Goal: Use online tool/utility: Utilize a website feature to perform a specific function

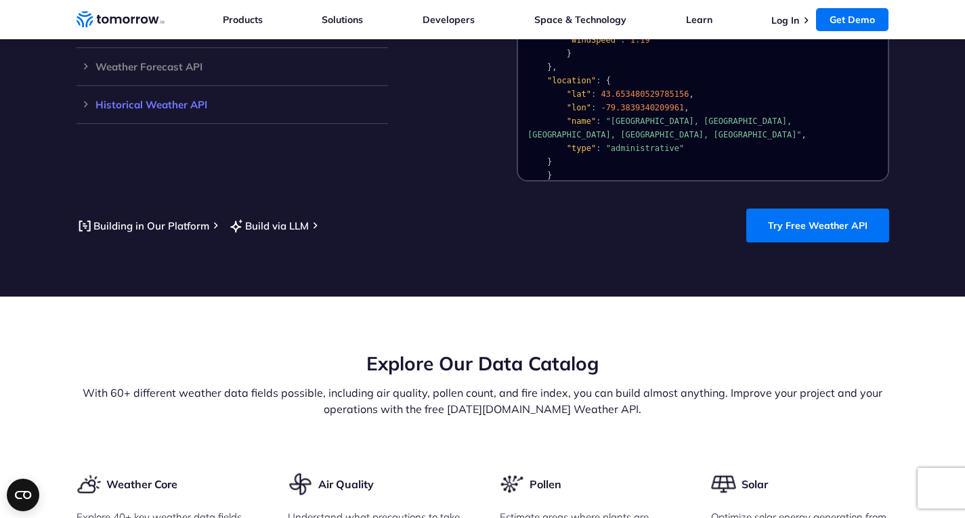
scroll to position [1355, 0]
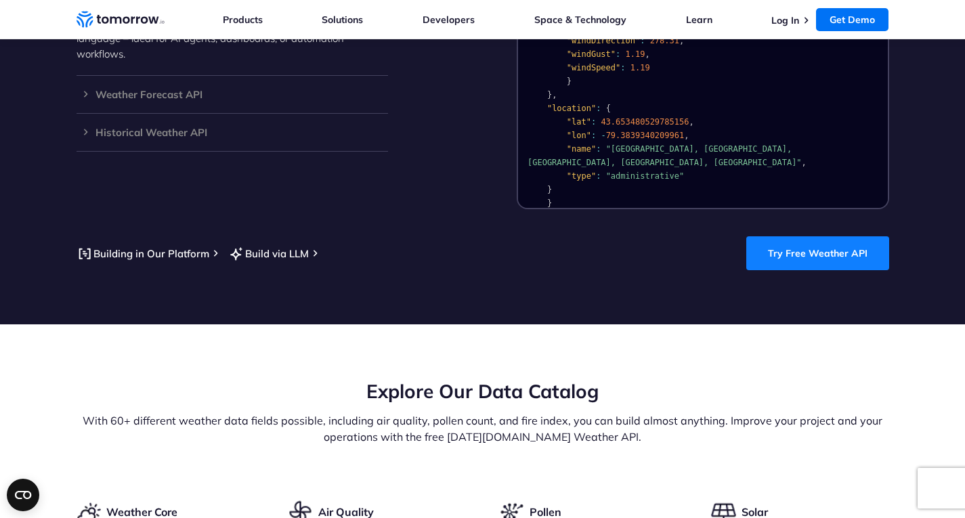
click at [826, 236] on link "Try Free Weather API" at bounding box center [817, 253] width 143 height 34
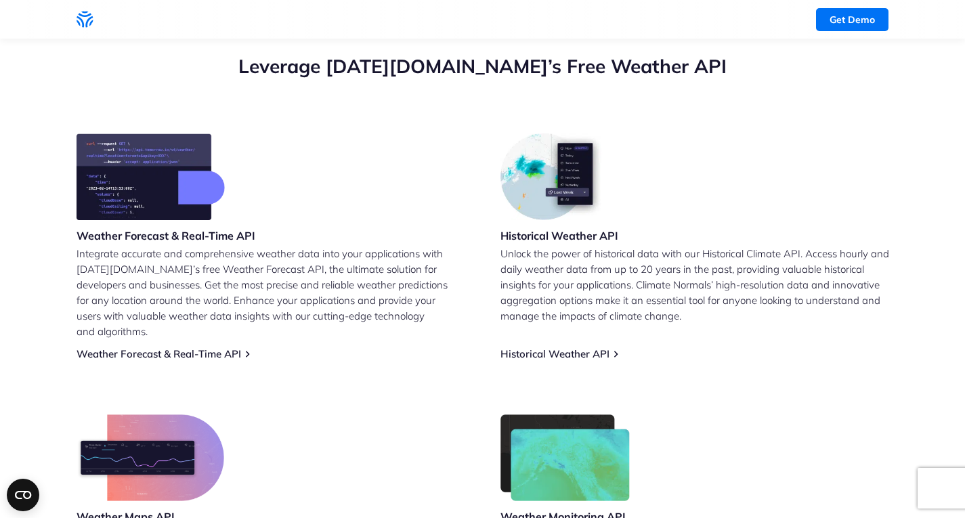
scroll to position [339, 0]
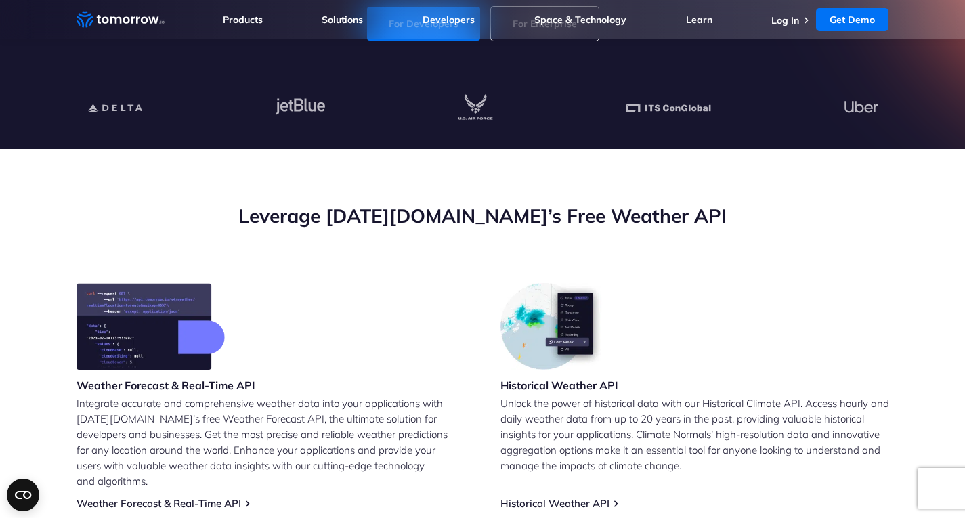
click at [536, 373] on div "Historical Weather API" at bounding box center [559, 339] width 118 height 112
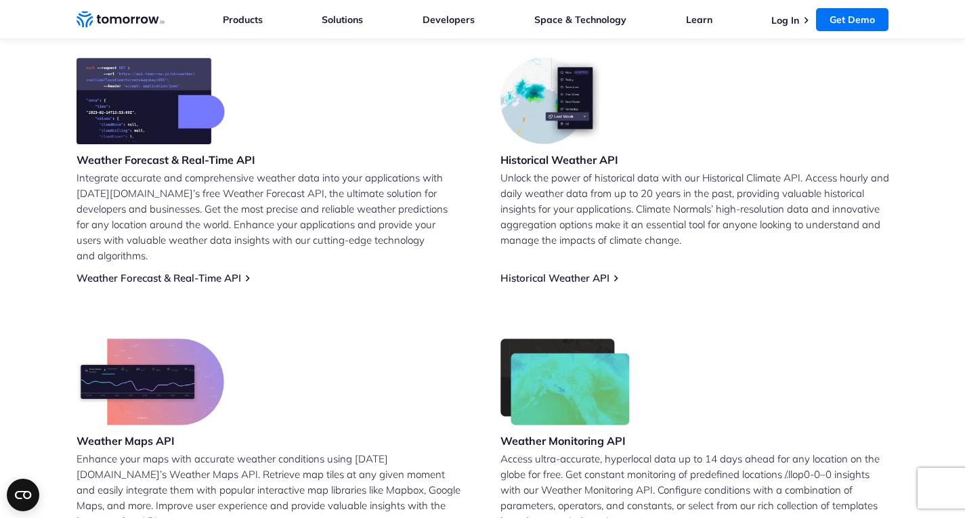
scroll to position [678, 0]
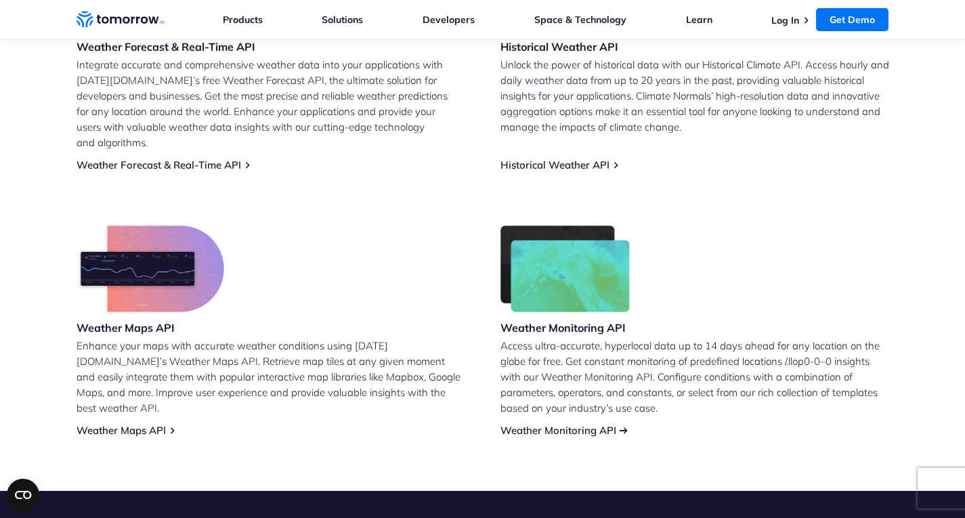
click at [573, 424] on link "Weather Monitoring API" at bounding box center [558, 430] width 116 height 13
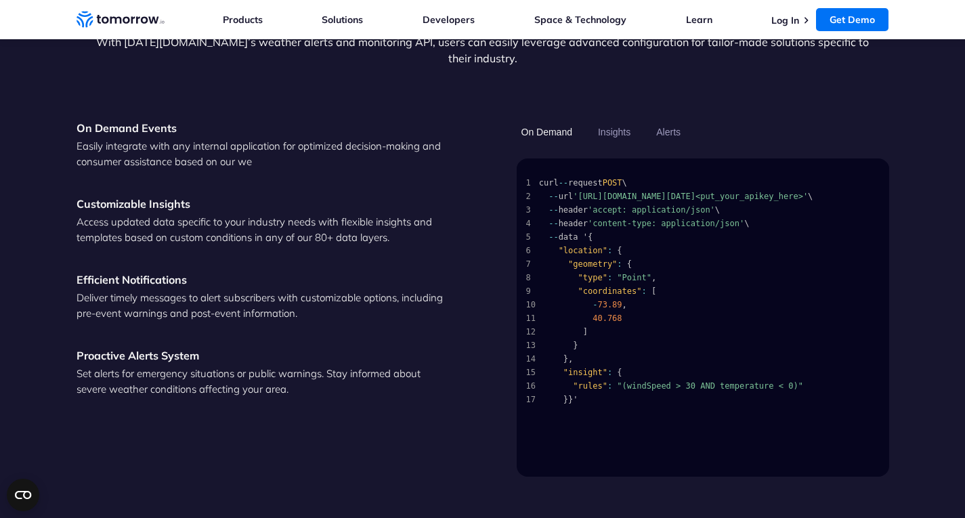
scroll to position [1919, 0]
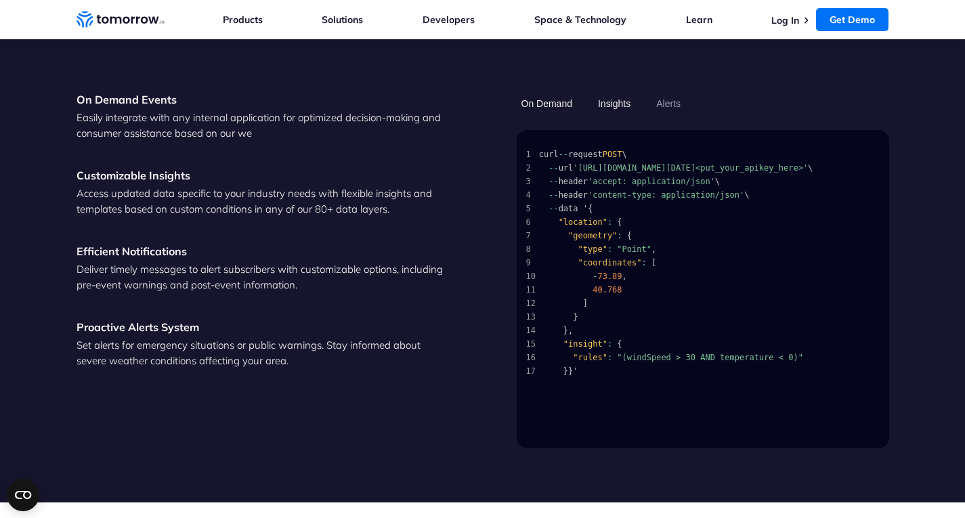
drag, startPoint x: 605, startPoint y: 98, endPoint x: 611, endPoint y: 93, distance: 8.2
click at [606, 97] on button "Insights" at bounding box center [614, 103] width 42 height 23
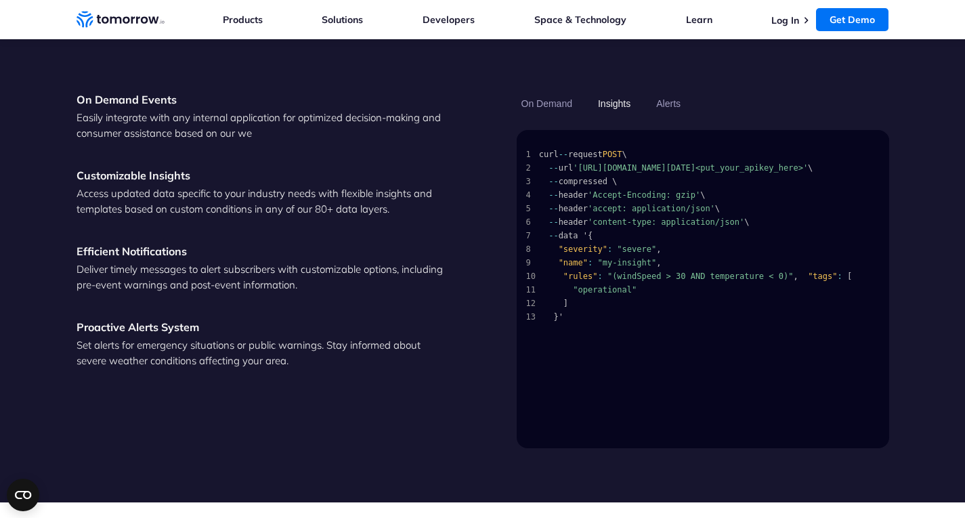
click at [618, 92] on button "Insights" at bounding box center [614, 103] width 42 height 23
click at [683, 92] on button "Alerts" at bounding box center [668, 103] width 34 height 23
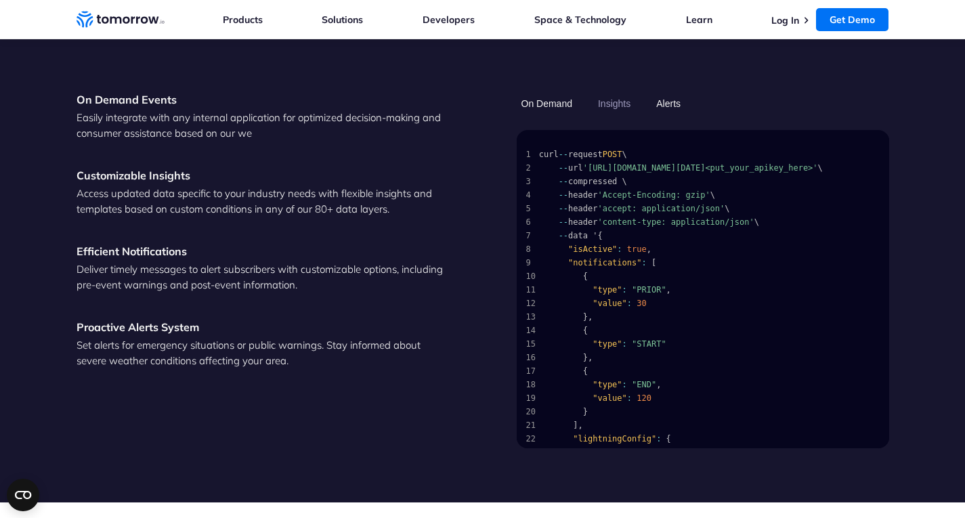
click at [553, 92] on button "On Demand" at bounding box center [547, 103] width 60 height 23
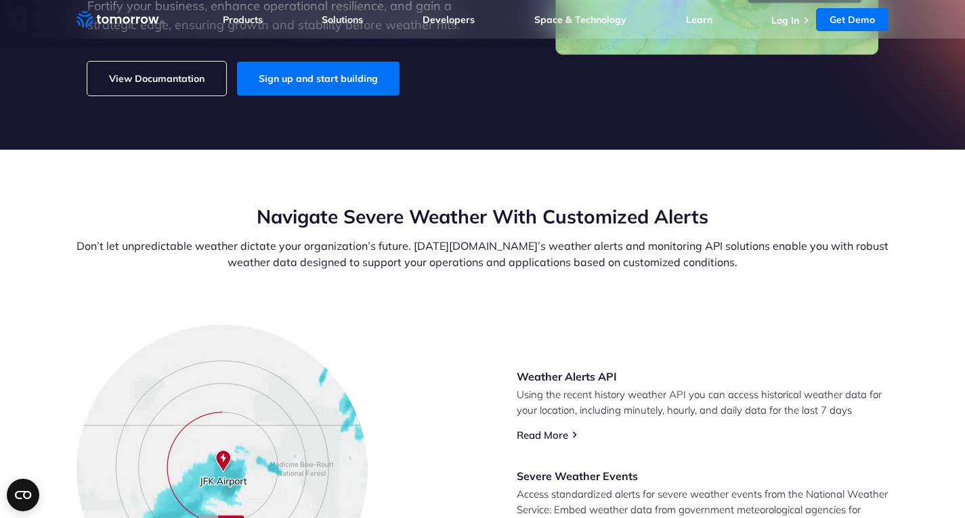
scroll to position [0, 0]
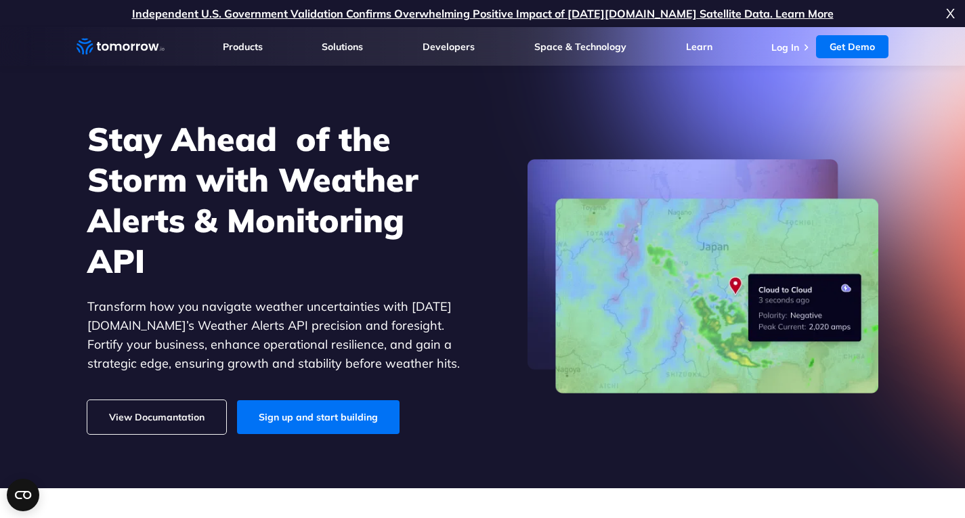
click at [160, 427] on link "View Documantation" at bounding box center [156, 417] width 139 height 34
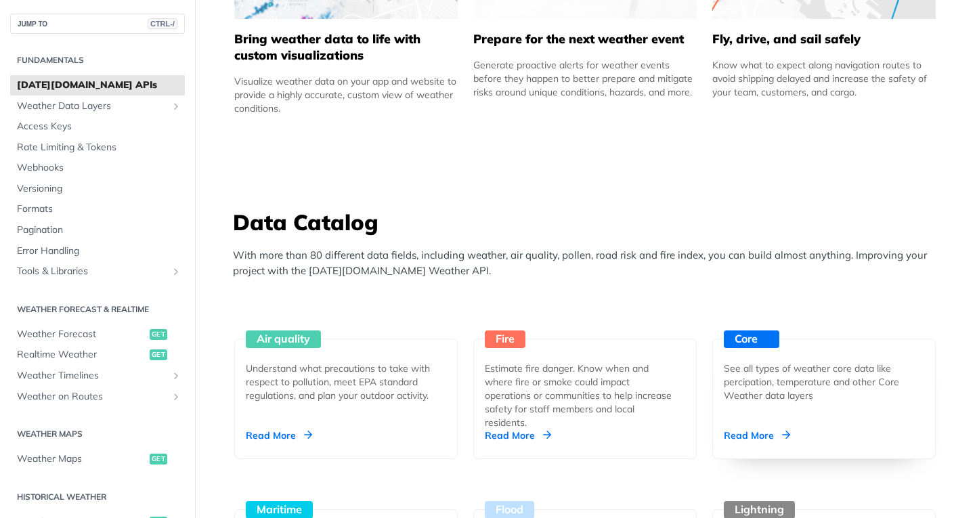
scroll to position [1128, 0]
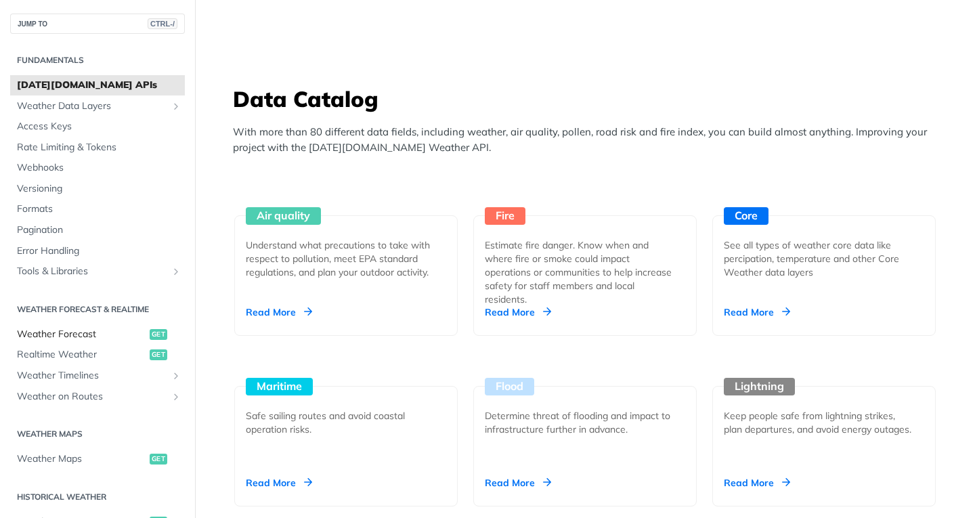
click at [95, 336] on span "Weather Forecast" at bounding box center [81, 335] width 129 height 14
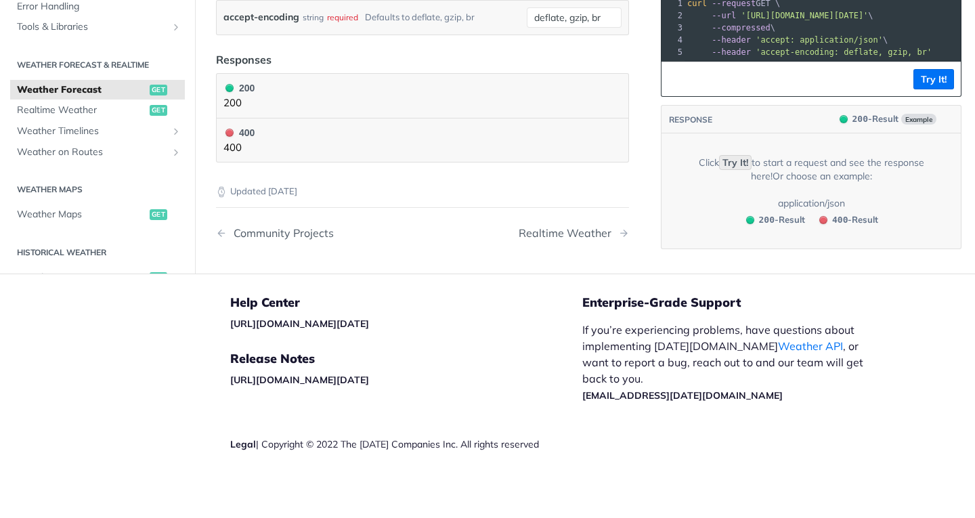
scroll to position [1128, 0]
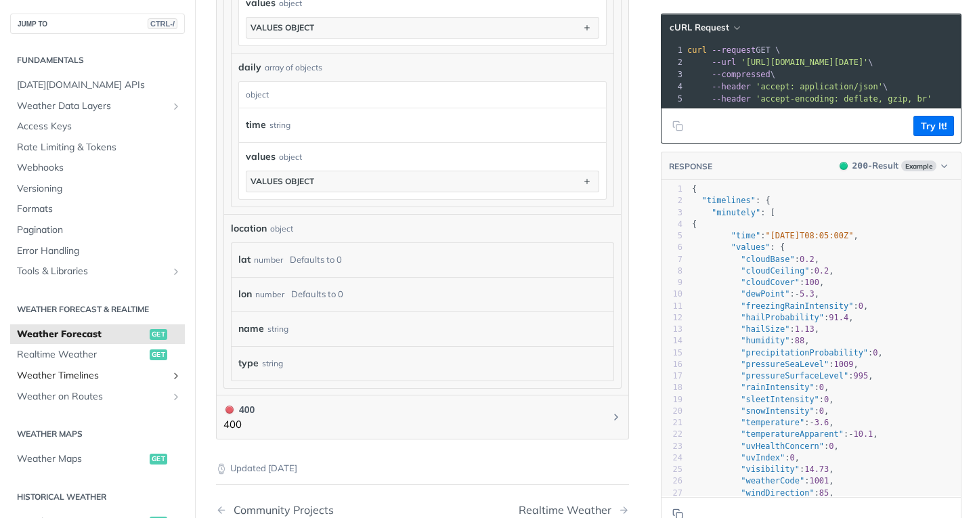
click at [94, 376] on span "Weather Timelines" at bounding box center [92, 376] width 150 height 14
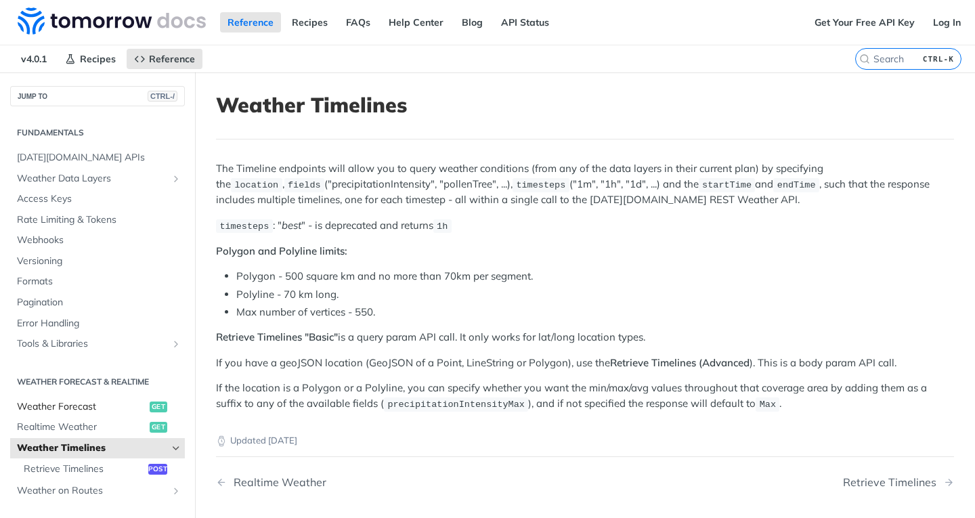
click at [81, 407] on span "Weather Forecast" at bounding box center [81, 407] width 129 height 14
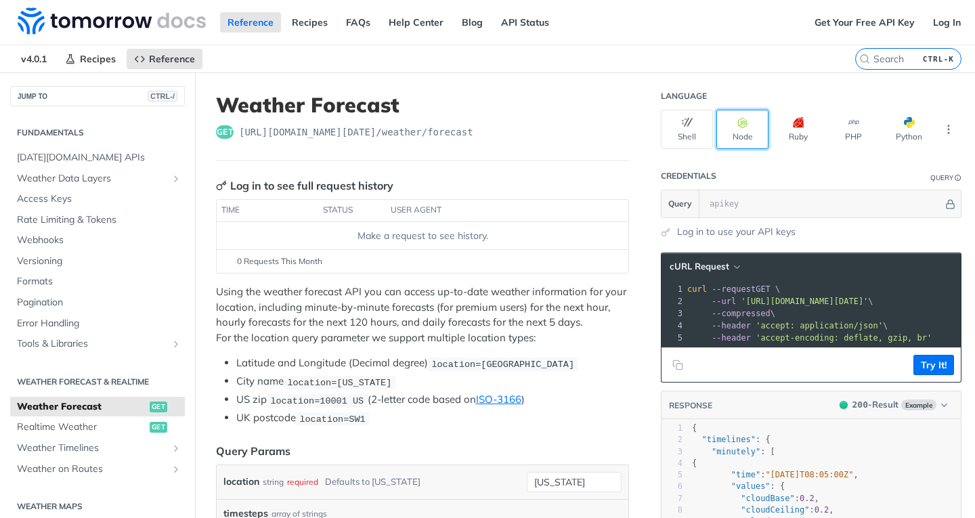
click at [742, 140] on button "Node" at bounding box center [742, 129] width 52 height 39
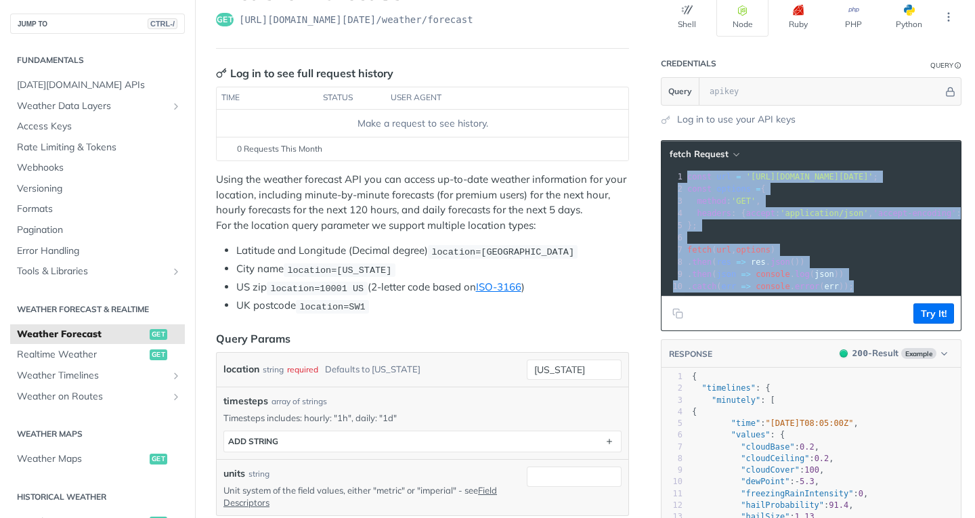
drag, startPoint x: 855, startPoint y: 286, endPoint x: 581, endPoint y: 125, distance: 318.1
copy div "const url = 'https://api.tomorrow.io/v4/weather/forecast?location=new%20york' ;…"
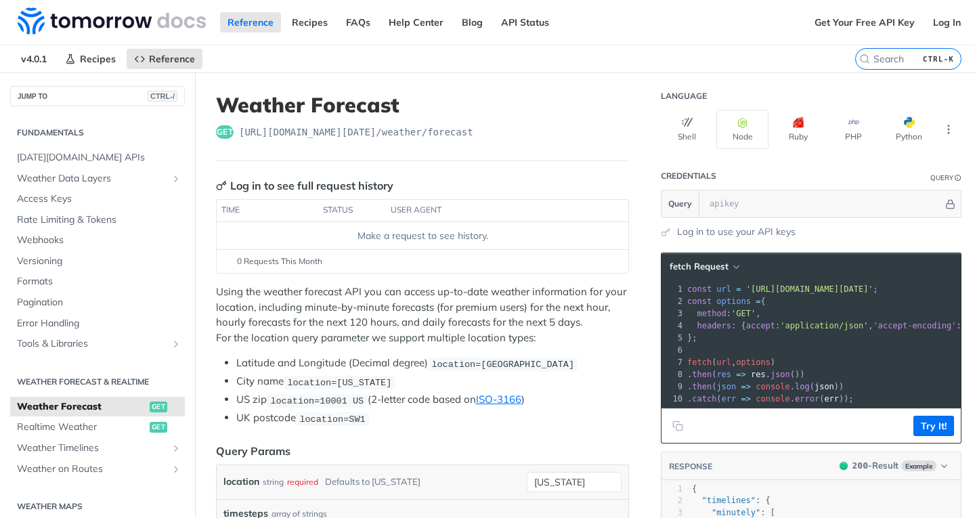
drag, startPoint x: 813, startPoint y: 311, endPoint x: 899, endPoint y: 280, distance: 92.3
click at [859, 287] on span "'https://api.tomorrow.io/v4/weather/forecast?location=new%20york'" at bounding box center [795, 288] width 127 height 9
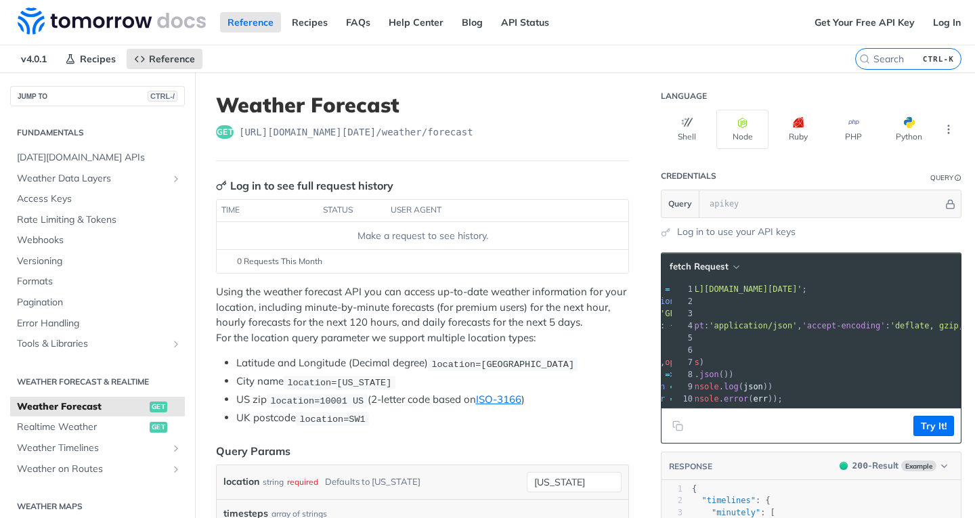
drag, startPoint x: 906, startPoint y: 287, endPoint x: 974, endPoint y: 294, distance: 68.7
click at [974, 294] on div "Jump to Content Reference Recipes FAQs Help Center Blog API Status Recipes Refe…" at bounding box center [487, 259] width 975 height 518
click at [890, 314] on pre "method : 'GET' ," at bounding box center [801, 313] width 358 height 12
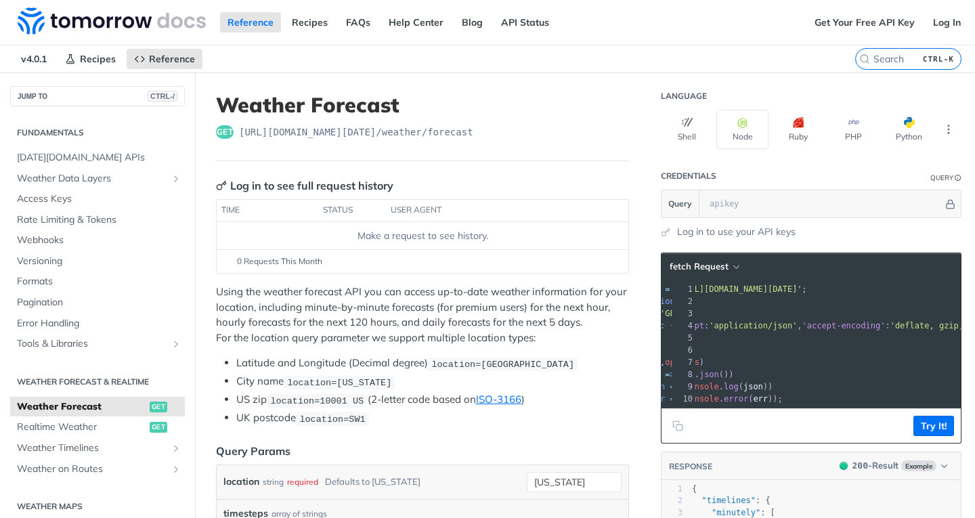
click at [844, 378] on pre ". then ( res => res . json ())" at bounding box center [792, 374] width 358 height 12
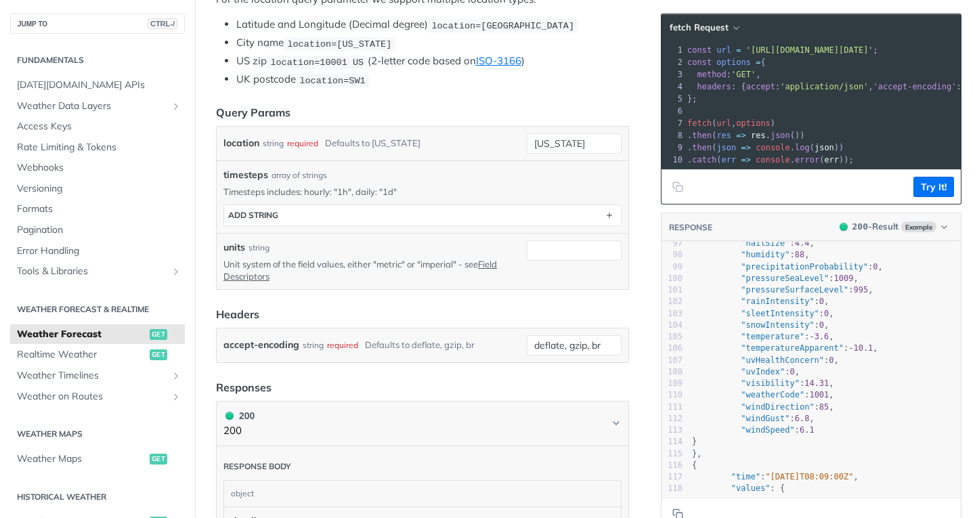
scroll to position [0, 0]
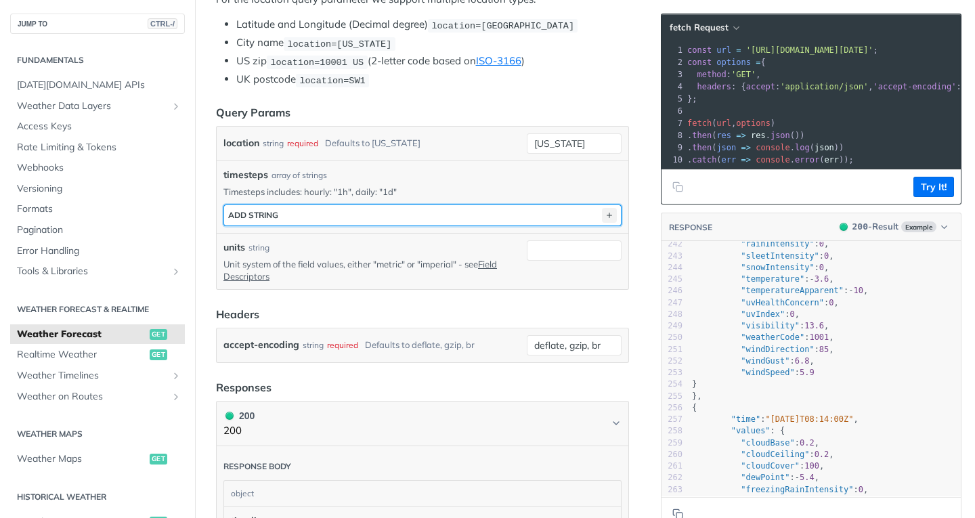
click at [602, 209] on icon "button" at bounding box center [609, 215] width 15 height 15
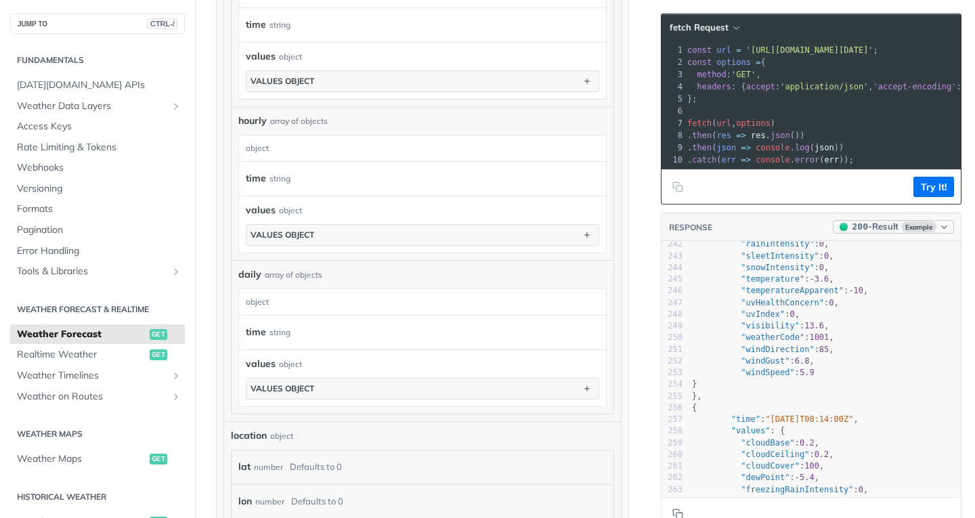
click at [919, 232] on span "Example" at bounding box center [918, 226] width 35 height 11
click at [876, 299] on div "400 - Result" at bounding box center [879, 300] width 134 height 15
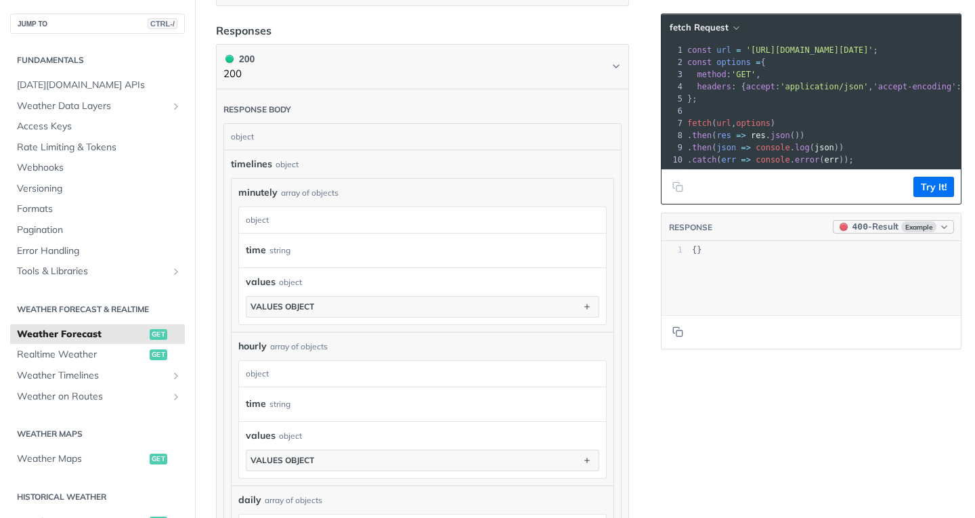
click at [909, 232] on span "Example" at bounding box center [918, 226] width 35 height 11
click at [863, 280] on div "200 - Result" at bounding box center [851, 279] width 49 height 14
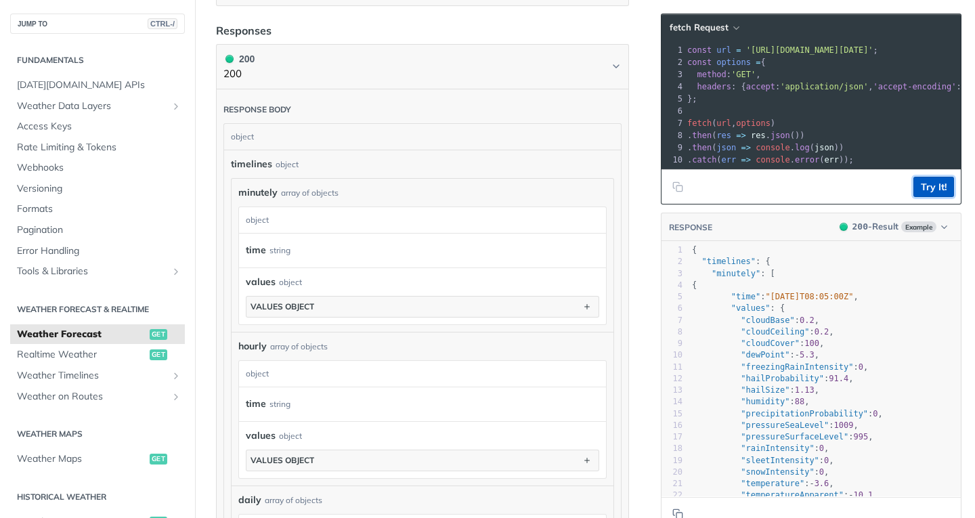
click at [923, 197] on button "Try It!" at bounding box center [933, 187] width 41 height 20
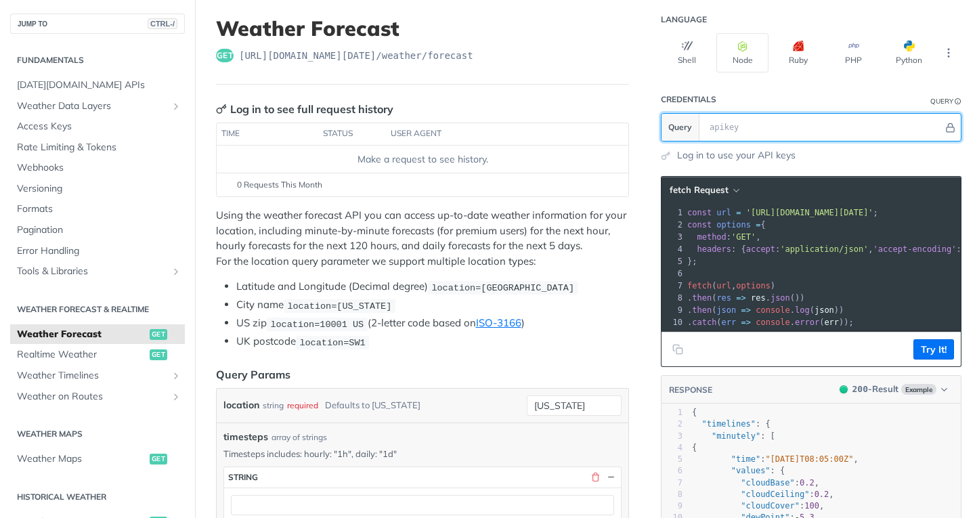
click at [838, 118] on input "text" at bounding box center [823, 127] width 240 height 27
paste input "6BoVBGZuNNYOiT9eqkMWwUaWe9wrPTXM"
type input "6BoVBGZuNNYOiT9eqkMWwUaWe9wrPTXM"
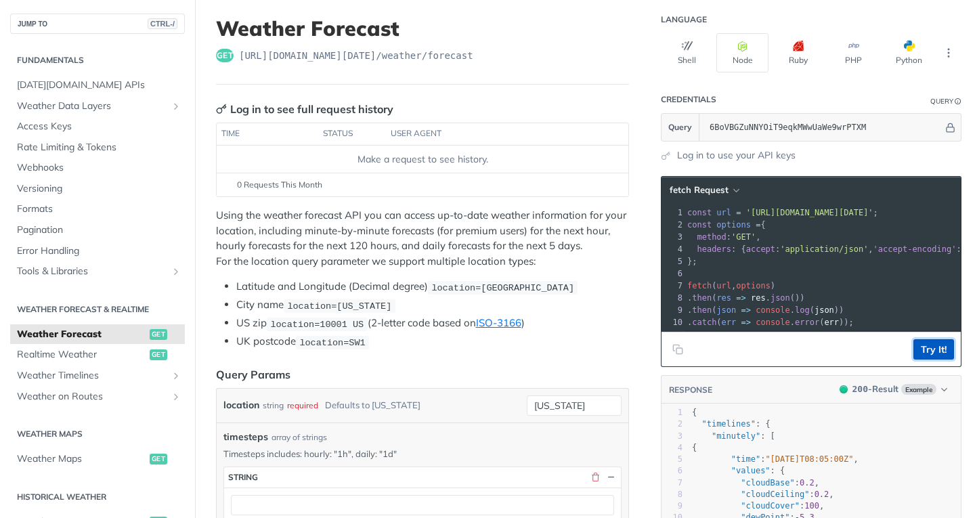
click at [922, 360] on button "Try It!" at bounding box center [933, 349] width 41 height 20
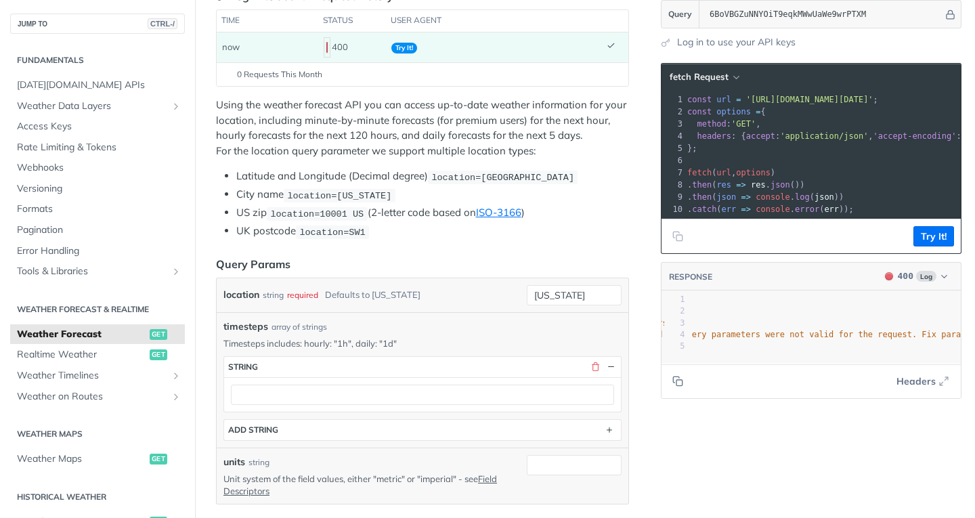
scroll to position [0, 204]
drag, startPoint x: 916, startPoint y: 295, endPoint x: 920, endPoint y: 282, distance: 12.6
click at [920, 284] on header "RESPONSE 400 Log" at bounding box center [811, 277] width 299 height 28
click at [920, 282] on span "Log" at bounding box center [926, 276] width 20 height 11
click at [796, 287] on header "RESPONSE 400 Log application/json 200 - Result 400 - Result Clear Response" at bounding box center [811, 277] width 299 height 28
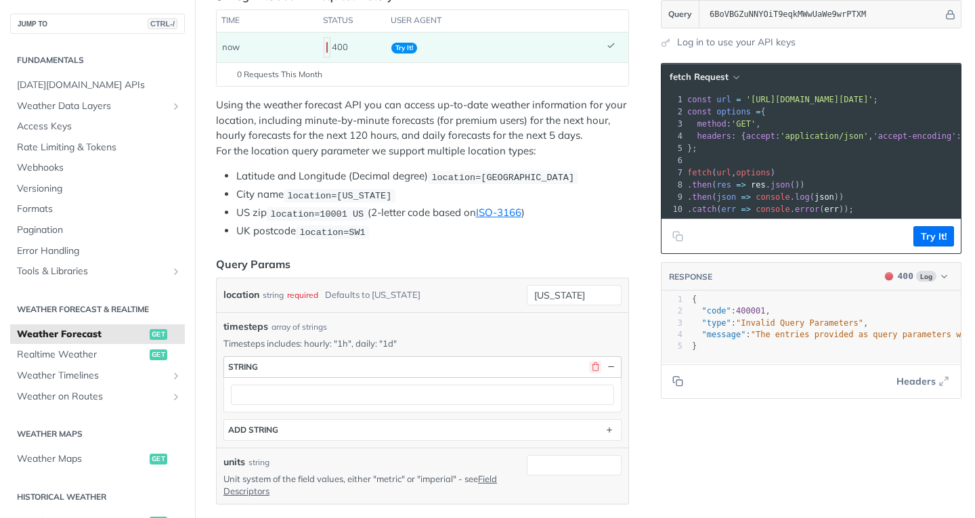
click at [589, 364] on button "button" at bounding box center [595, 367] width 12 height 12
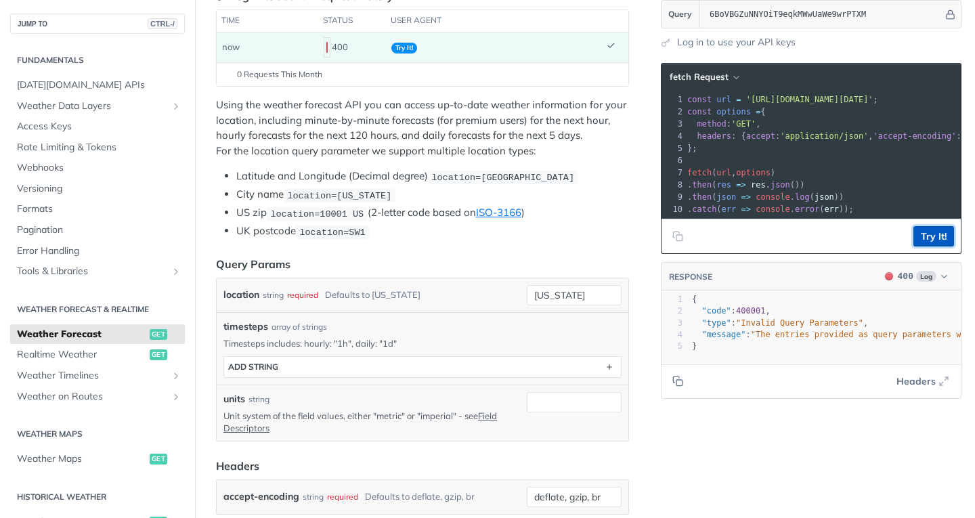
click at [925, 242] on button "Try It!" at bounding box center [933, 236] width 41 height 20
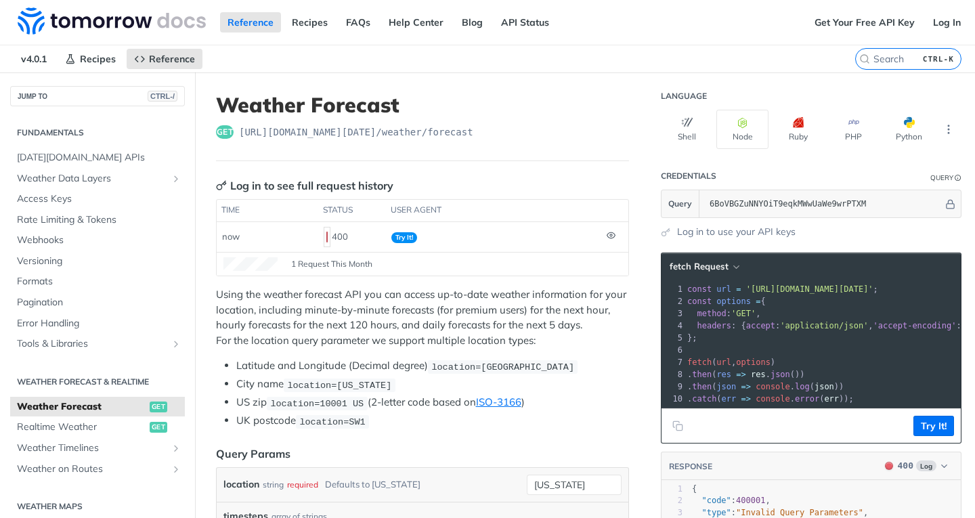
click at [374, 258] on div "1 Request This Month" at bounding box center [422, 264] width 398 height 14
click at [607, 236] on icon at bounding box center [611, 235] width 9 height 9
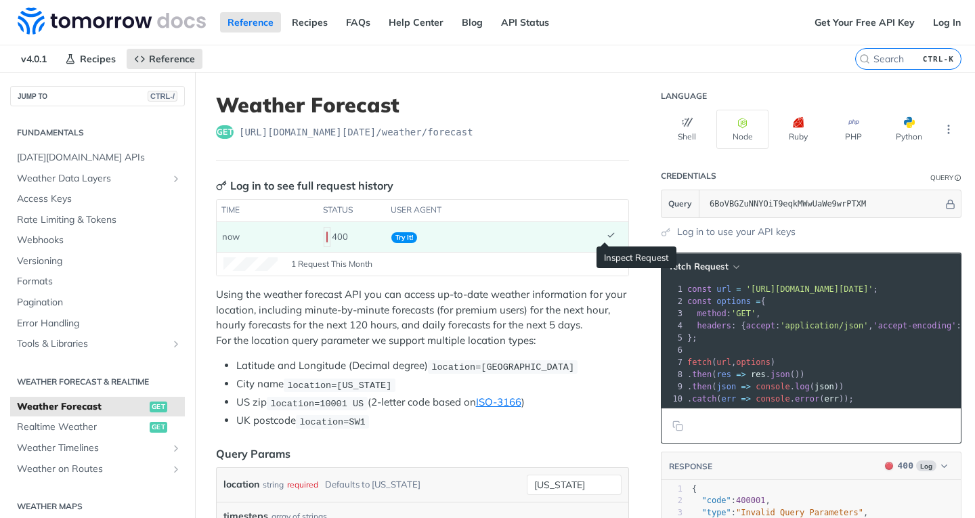
click at [607, 236] on icon at bounding box center [611, 235] width 9 height 9
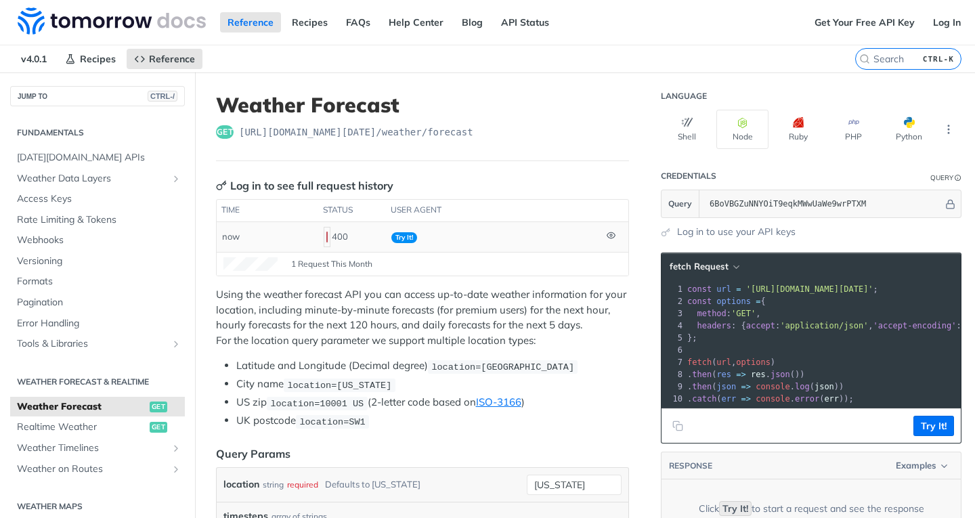
click at [607, 236] on icon at bounding box center [611, 235] width 9 height 9
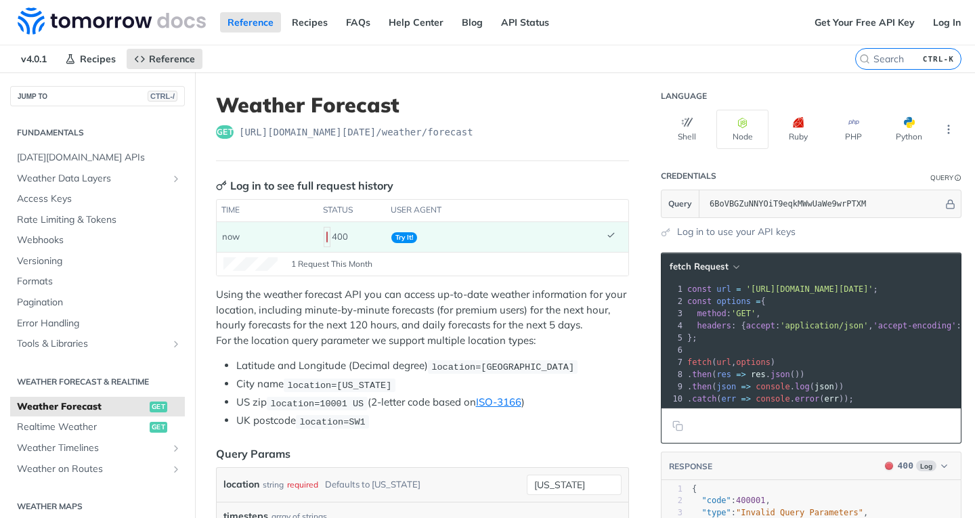
click at [607, 240] on icon at bounding box center [611, 235] width 9 height 9
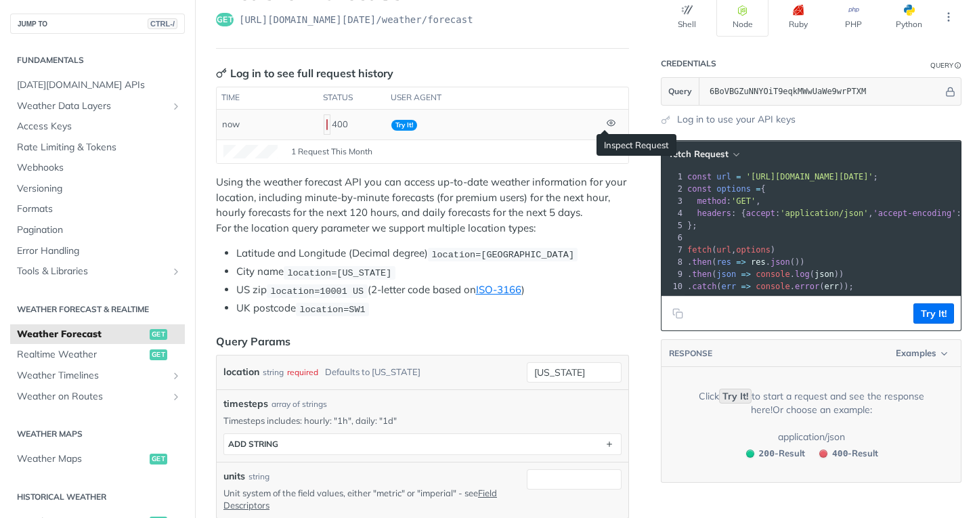
click at [607, 123] on icon at bounding box center [611, 123] width 8 height 6
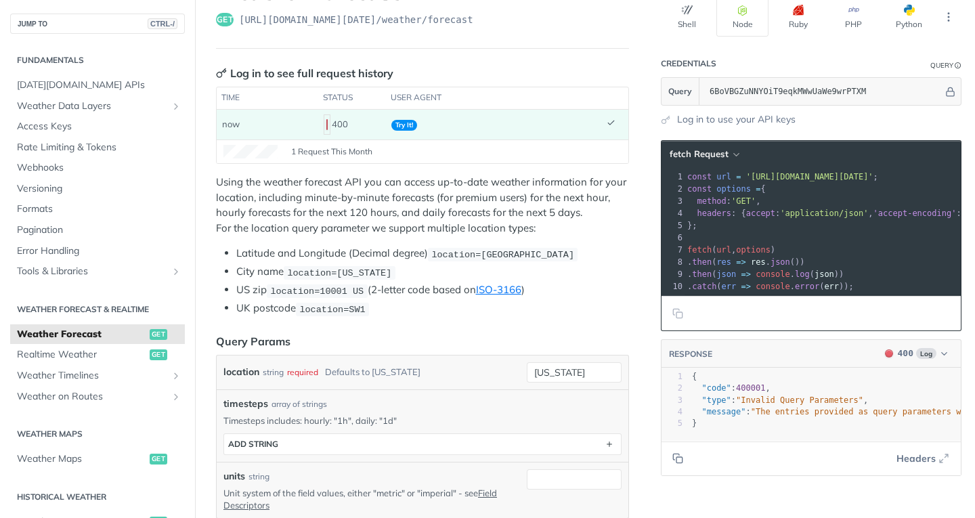
click at [402, 125] on span "Try It!" at bounding box center [404, 125] width 26 height 11
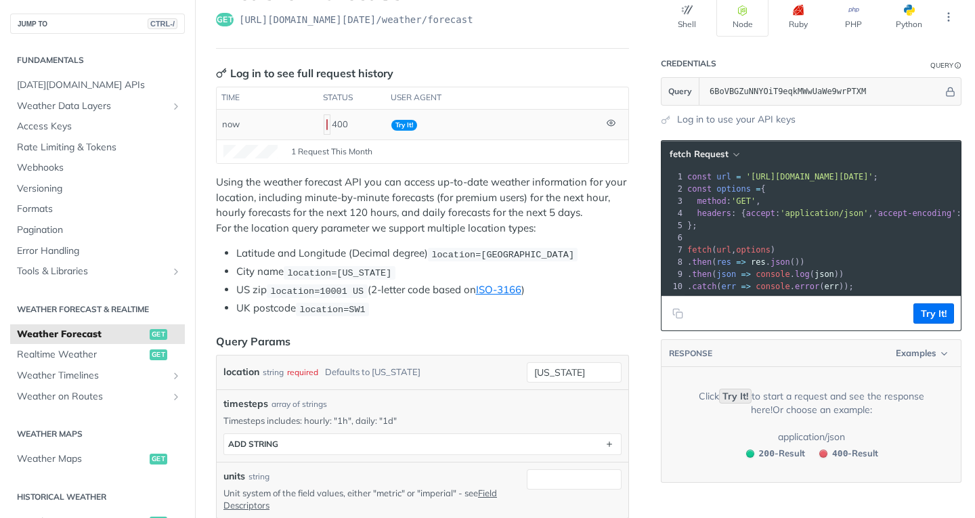
click at [402, 125] on span "Try It!" at bounding box center [404, 125] width 26 height 11
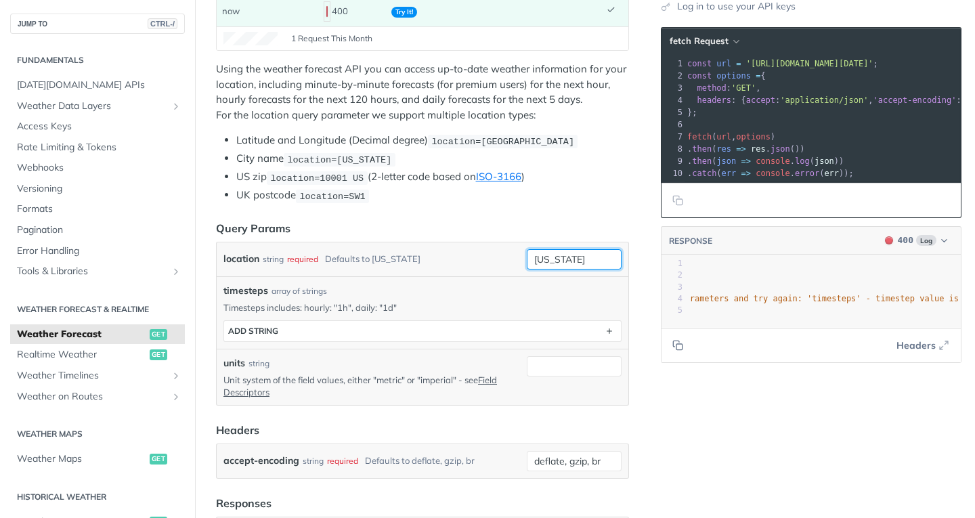
drag, startPoint x: 571, startPoint y: 252, endPoint x: 449, endPoint y: 251, distance: 121.9
click at [449, 251] on div "location string required Defaults to new york new york required type : string U…" at bounding box center [422, 259] width 398 height 20
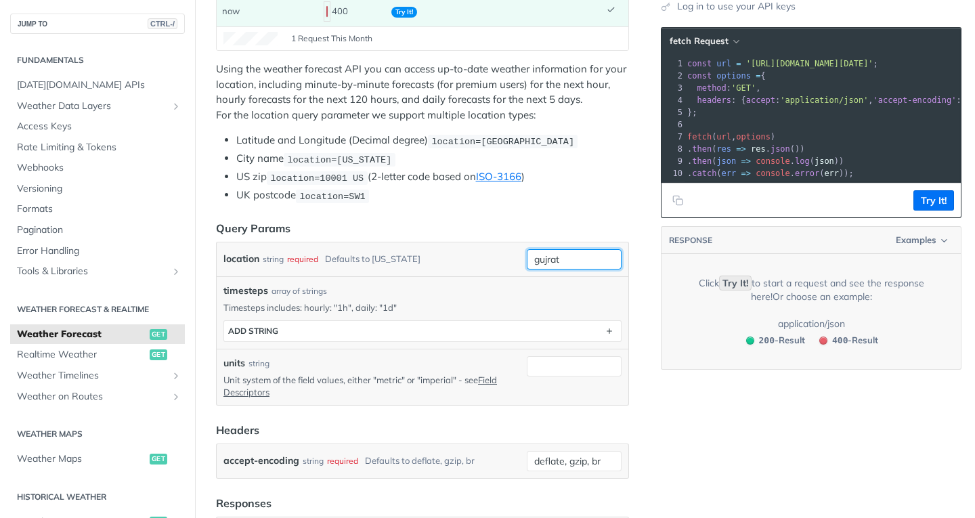
type input "gujrat"
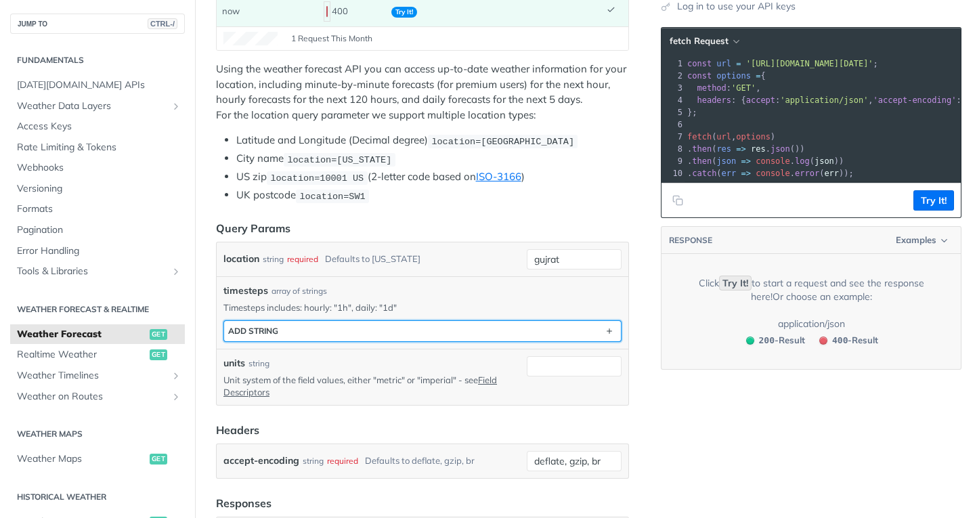
click at [464, 322] on button "ADD string" at bounding box center [422, 331] width 397 height 20
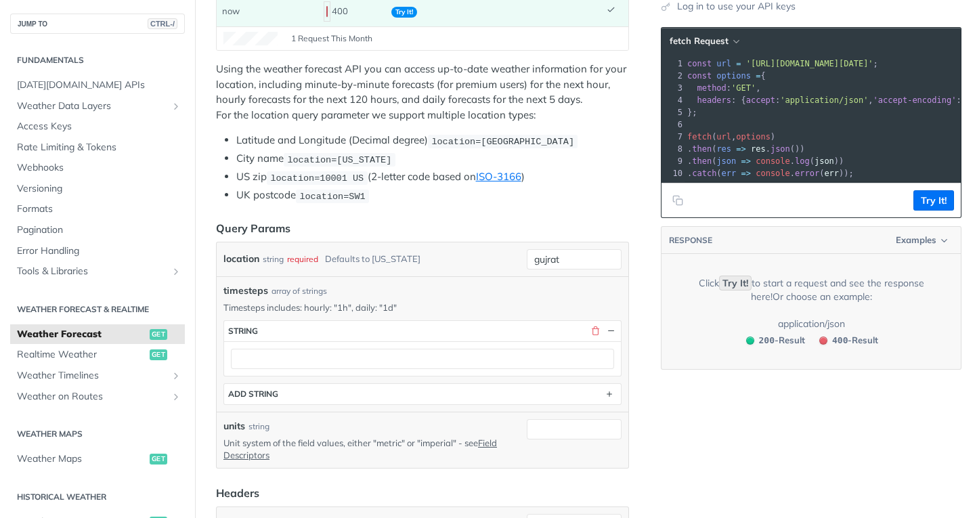
click at [454, 343] on div at bounding box center [422, 358] width 397 height 35
click at [368, 341] on div at bounding box center [422, 358] width 397 height 35
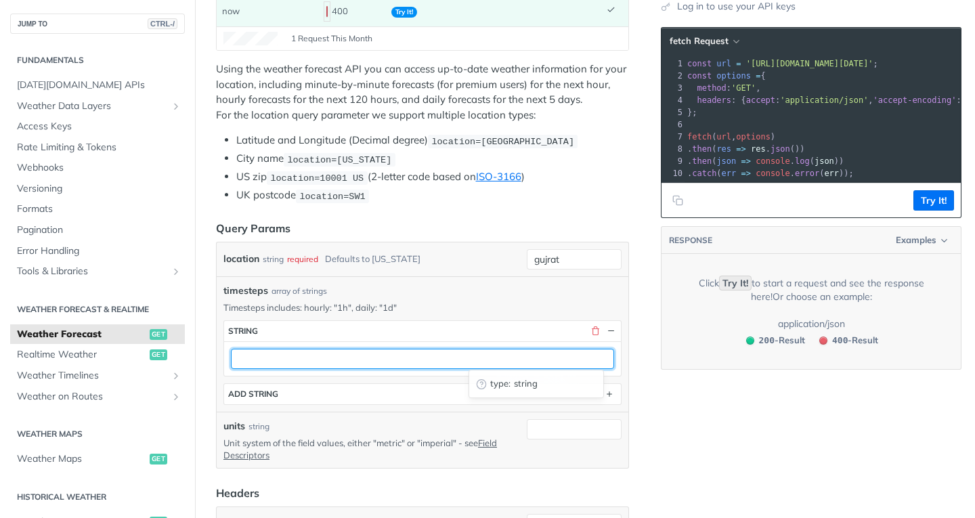
click at [347, 355] on input "text" at bounding box center [422, 359] width 383 height 20
type input ""7d""
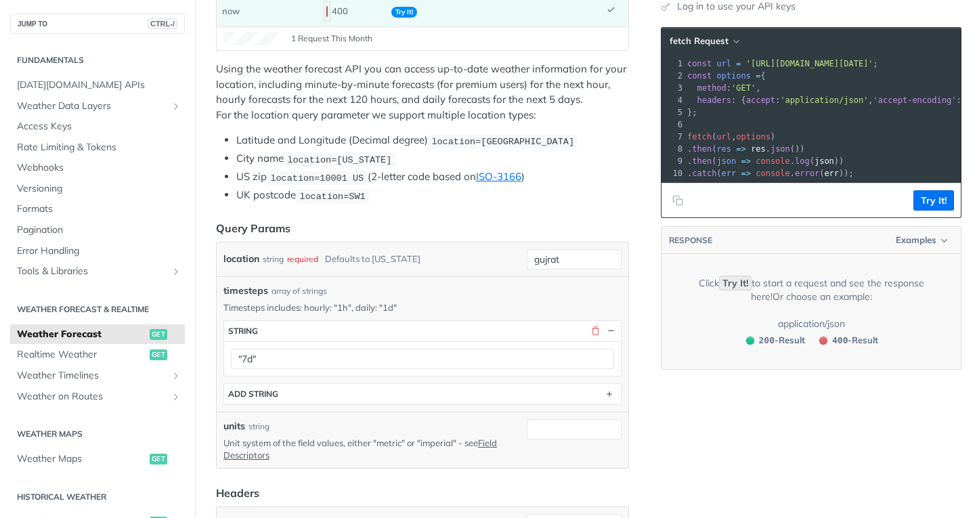
click at [932, 211] on button "Try It!" at bounding box center [933, 200] width 41 height 20
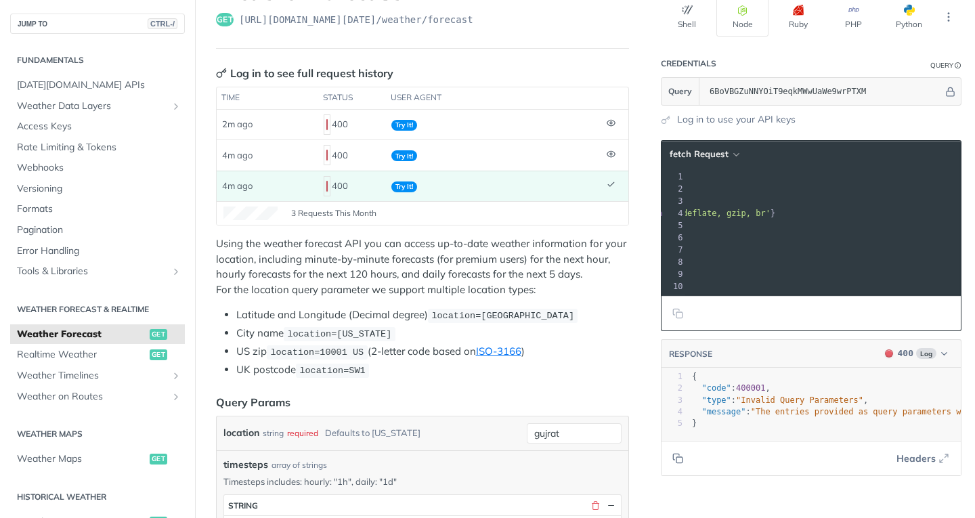
scroll to position [0, 314]
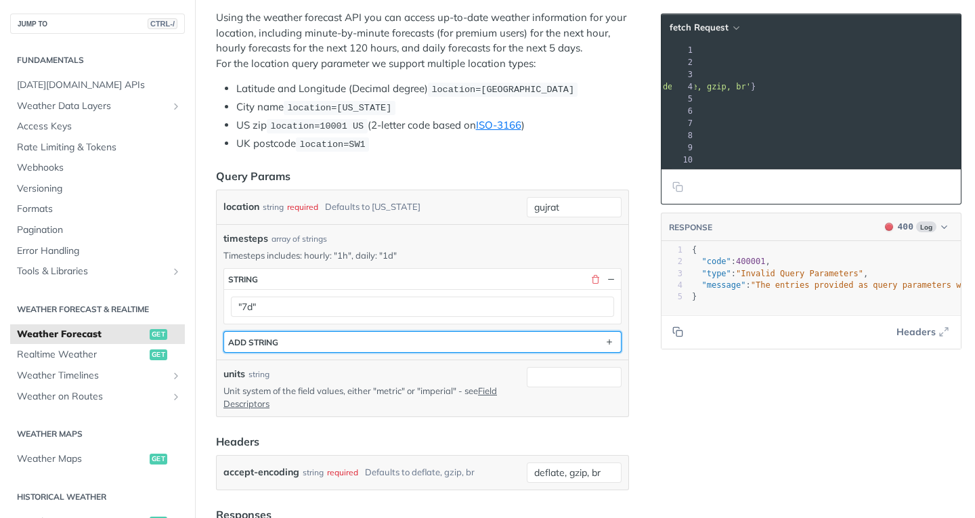
click at [405, 345] on button "ADD string" at bounding box center [422, 342] width 397 height 20
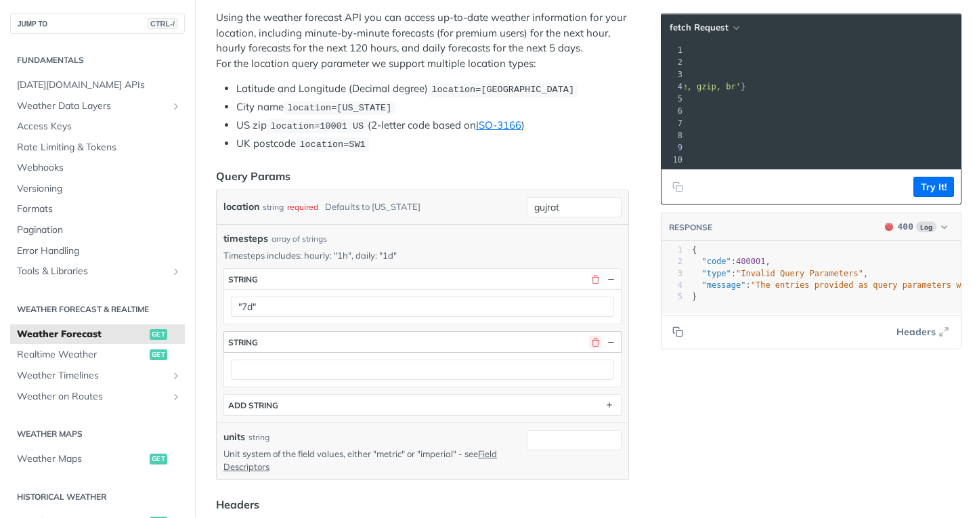
click at [590, 341] on button "button" at bounding box center [595, 342] width 12 height 12
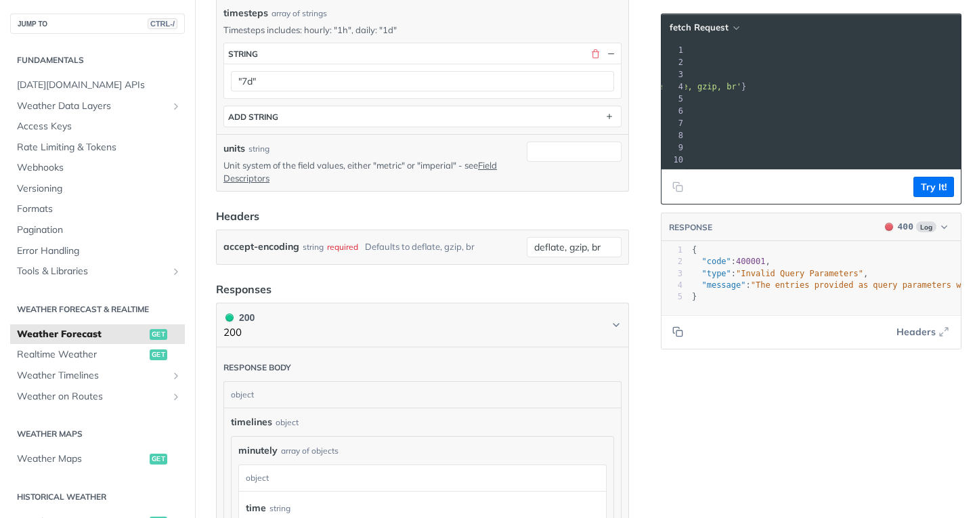
click at [572, 160] on div at bounding box center [574, 163] width 95 height 42
click at [572, 152] on input "units" at bounding box center [574, 152] width 95 height 20
click at [561, 174] on span "string" at bounding box center [562, 177] width 83 height 14
click at [561, 52] on span "'https://api.tomorrow.io/v4/weather/forecast?location=gujrat&timesteps=%227d%22…" at bounding box center [496, 49] width 127 height 9
drag, startPoint x: 757, startPoint y: 51, endPoint x: 968, endPoint y: 53, distance: 210.6
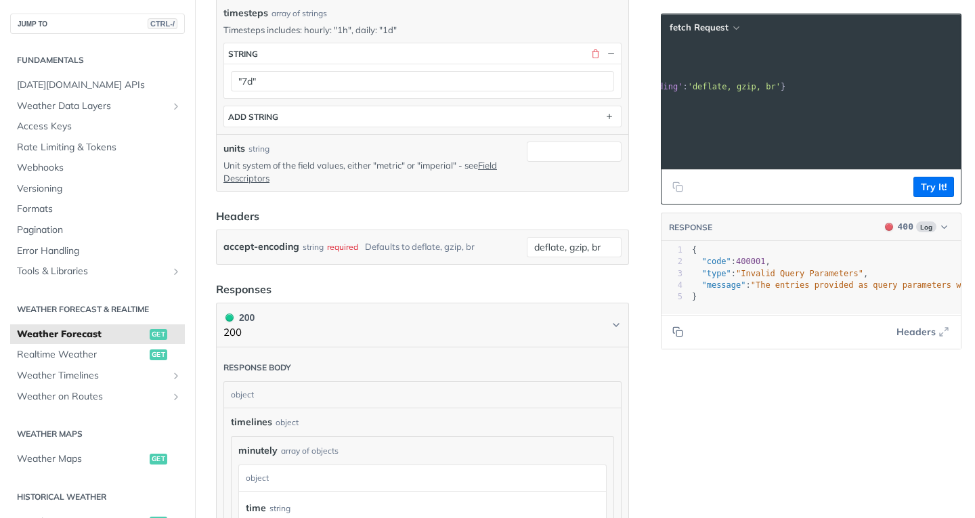
click at [968, 53] on div "Jump to Content Reference Recipes FAQs Help Center Blog API Status Recipes Refe…" at bounding box center [487, 259] width 975 height 518
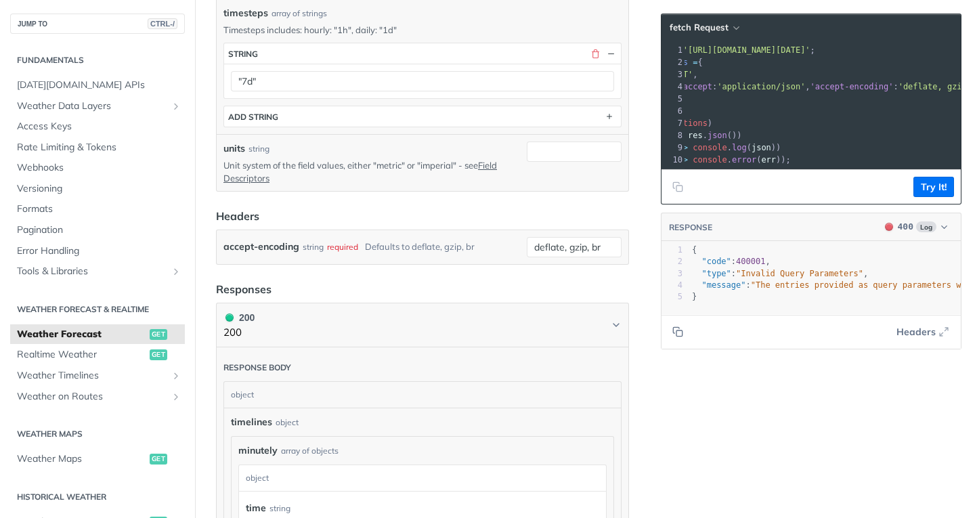
click at [853, 71] on pre "method : 'GET' ," at bounding box center [921, 74] width 599 height 12
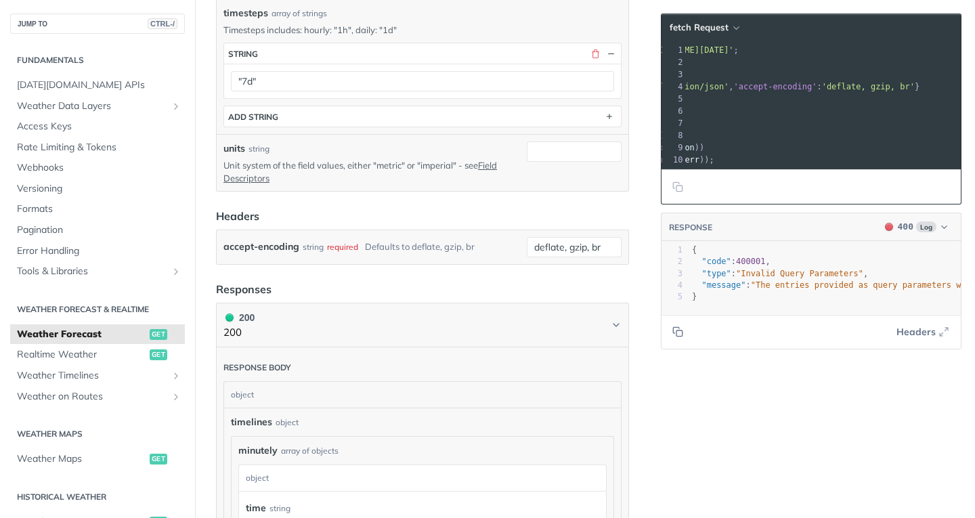
drag, startPoint x: 819, startPoint y: 53, endPoint x: 972, endPoint y: 49, distance: 153.1
click at [972, 49] on div "Jump to Content Reference Recipes FAQs Help Center Blog API Status Recipes Refe…" at bounding box center [487, 259] width 975 height 518
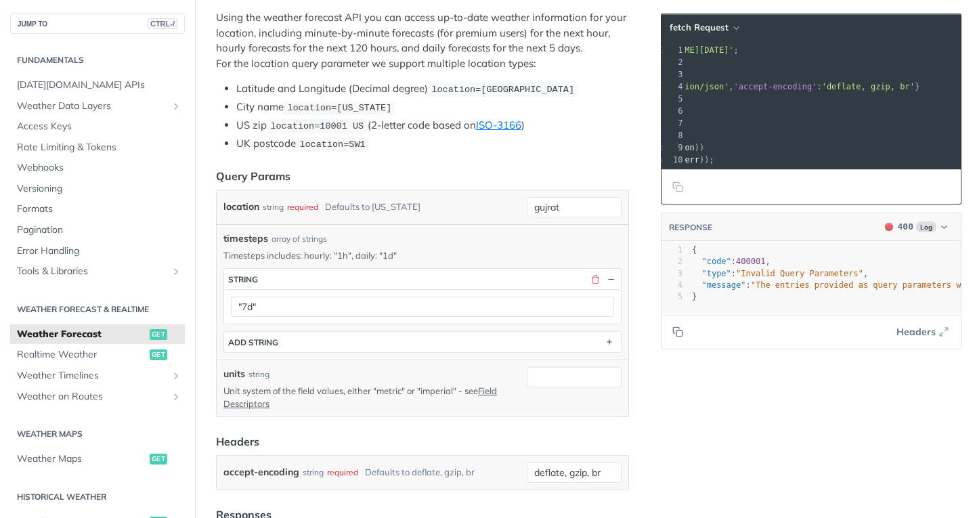
scroll to position [0, 63]
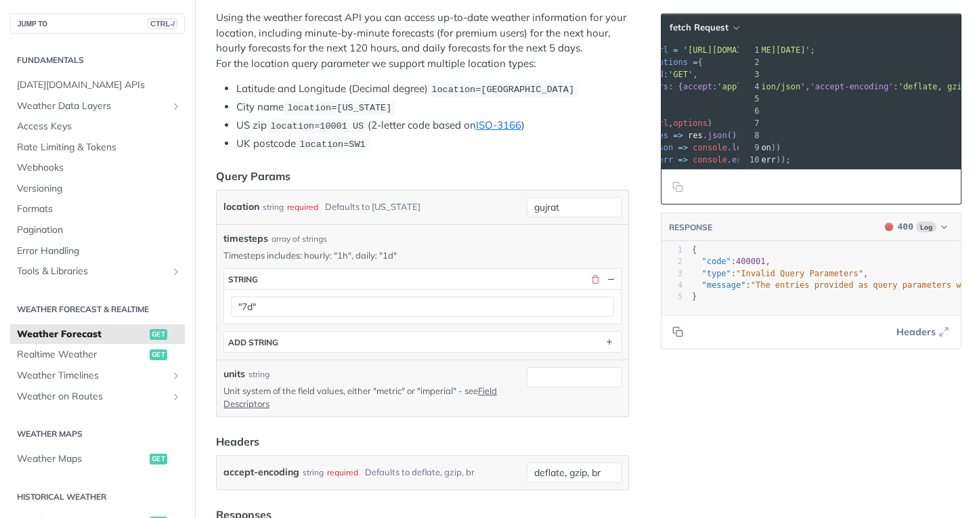
click at [834, 79] on pre "method : 'GET' ," at bounding box center [917, 74] width 590 height 12
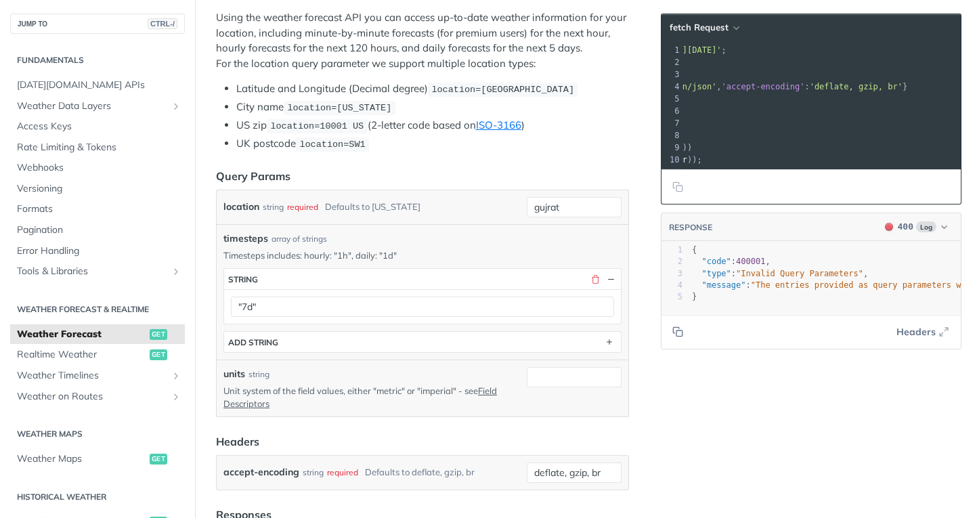
scroll to position [0, 169]
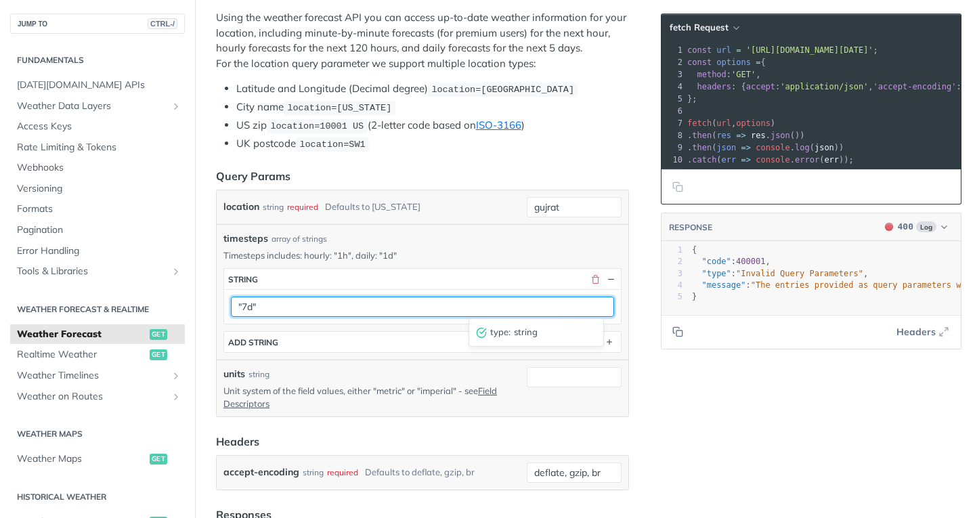
click at [477, 298] on input ""7d"" at bounding box center [422, 307] width 383 height 20
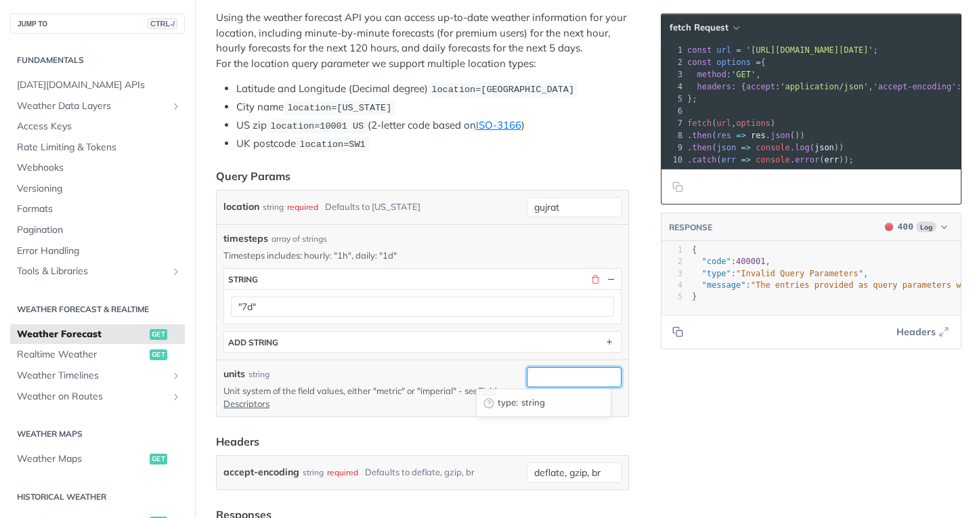
click at [574, 372] on input "units" at bounding box center [574, 377] width 95 height 20
type input "metric"
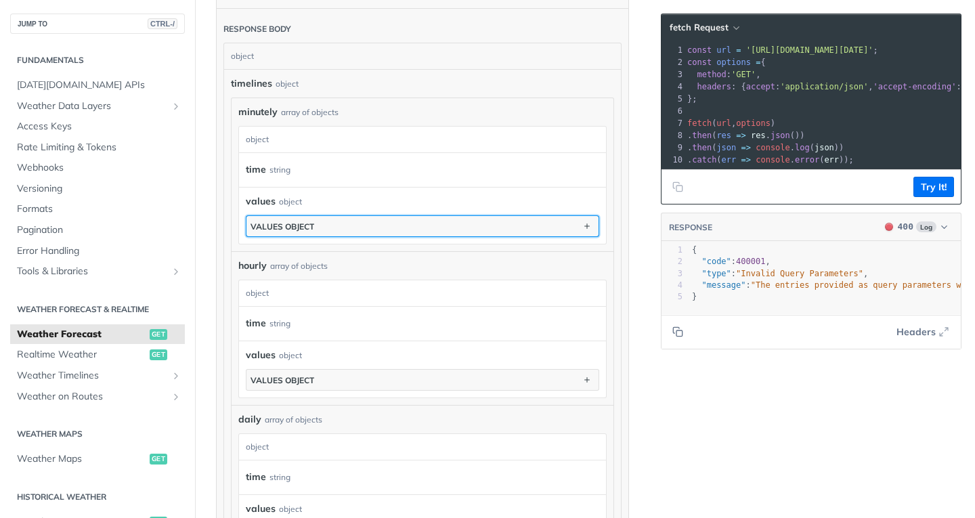
click at [423, 229] on button "values object" at bounding box center [422, 226] width 352 height 20
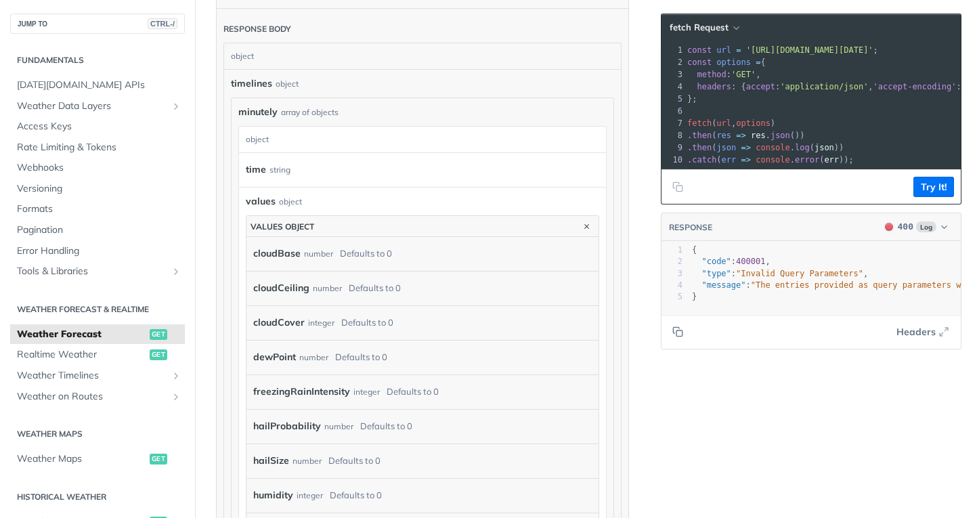
click at [629, 194] on article "Weather Forecast get https://api.tomorrow.io/v4 /weather/forecast Log in to see…" at bounding box center [422, 475] width 455 height 2610
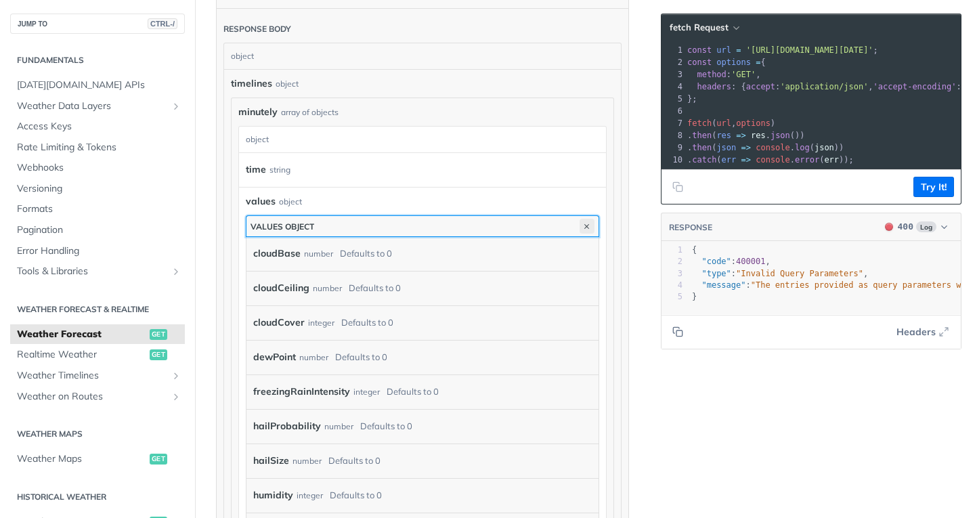
click at [580, 223] on icon "button" at bounding box center [587, 226] width 15 height 15
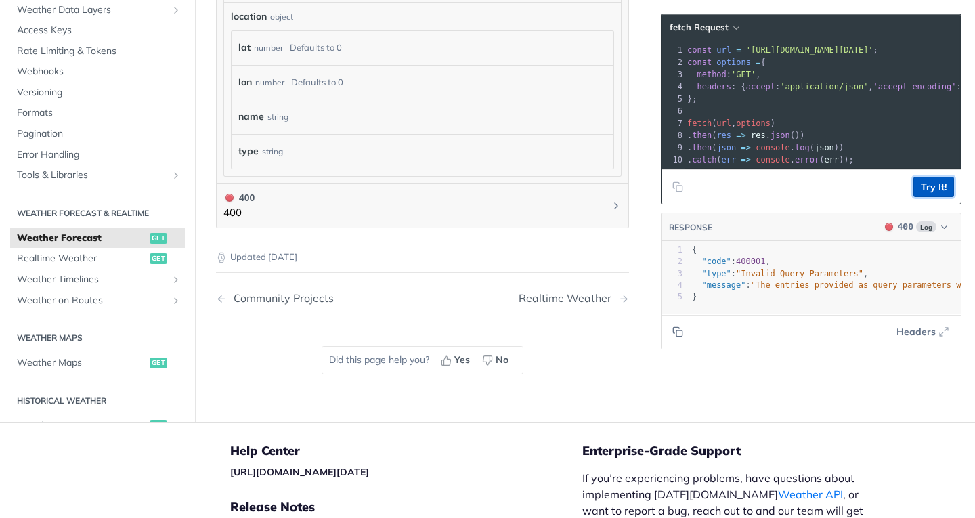
click at [918, 197] on button "Try It!" at bounding box center [933, 187] width 41 height 20
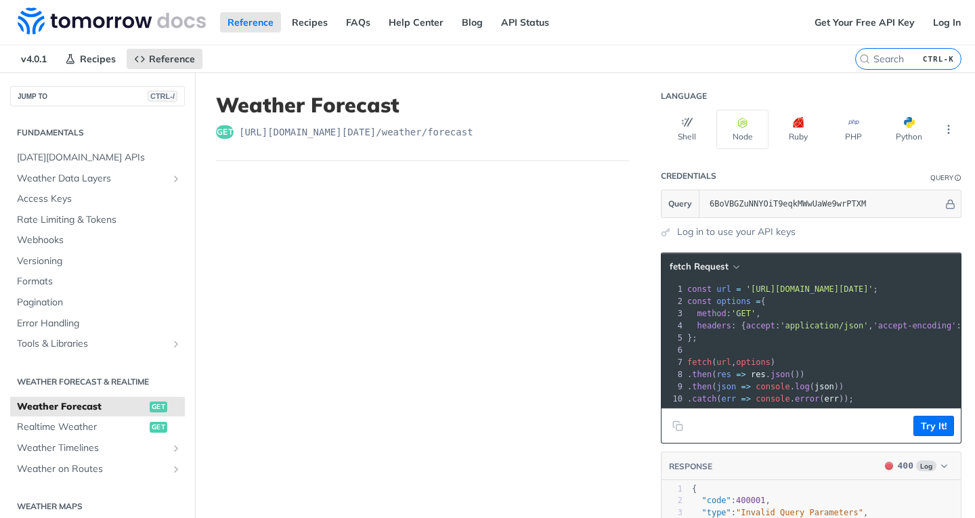
click at [106, 397] on link "Weather Forecast get" at bounding box center [97, 407] width 175 height 20
click at [85, 421] on span "Realtime Weather" at bounding box center [81, 428] width 129 height 14
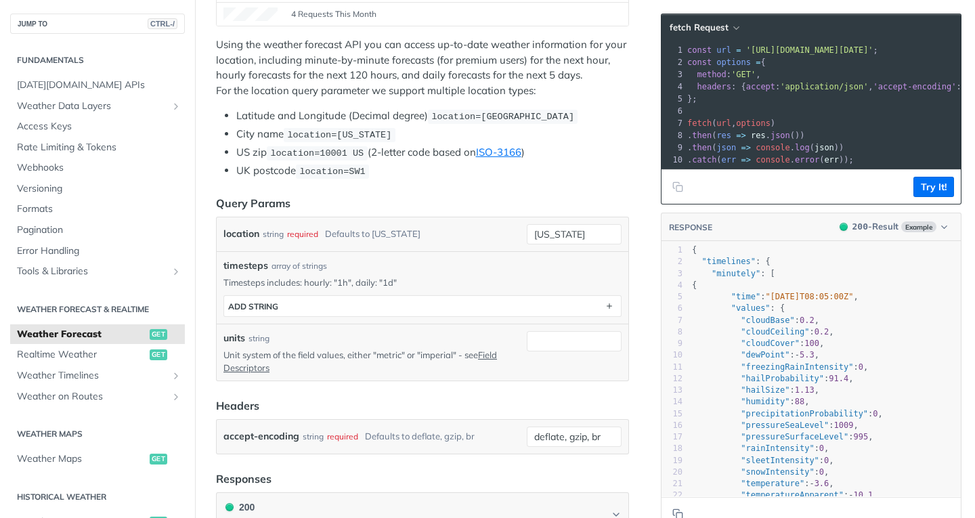
scroll to position [339, 0]
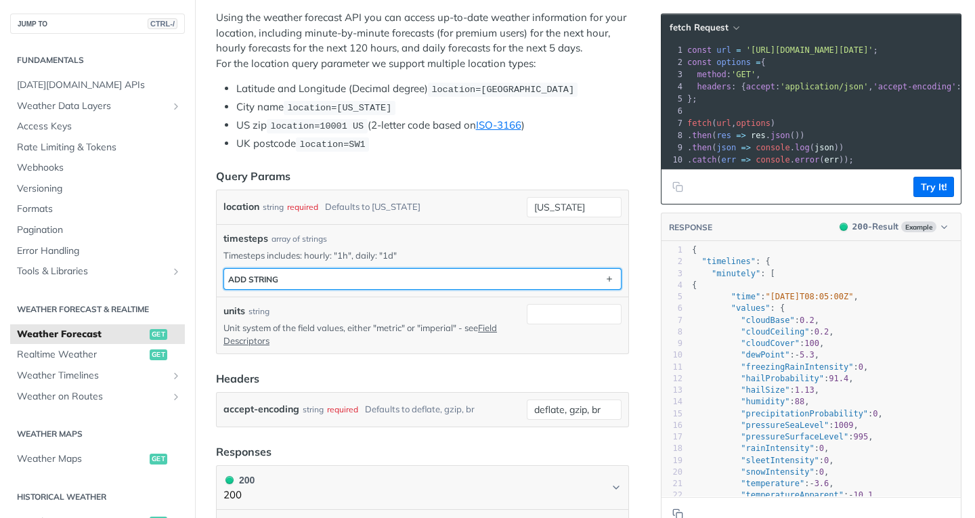
click at [520, 278] on button "ADD string" at bounding box center [422, 279] width 397 height 20
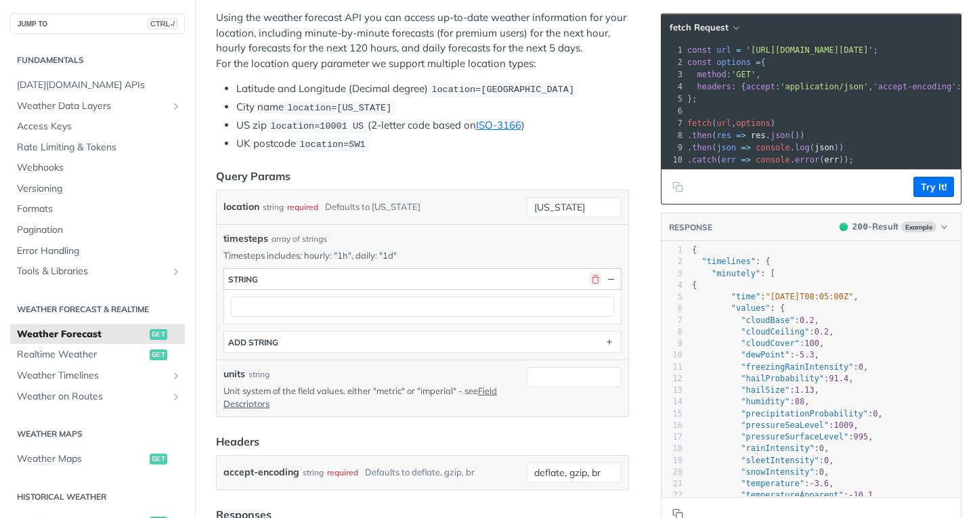
click at [589, 278] on button "button" at bounding box center [595, 279] width 12 height 12
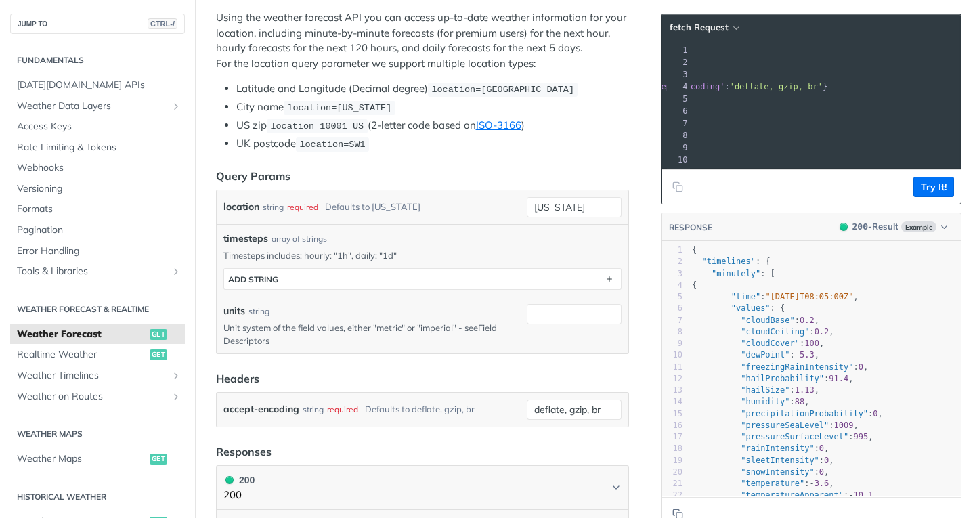
scroll to position [0, 241]
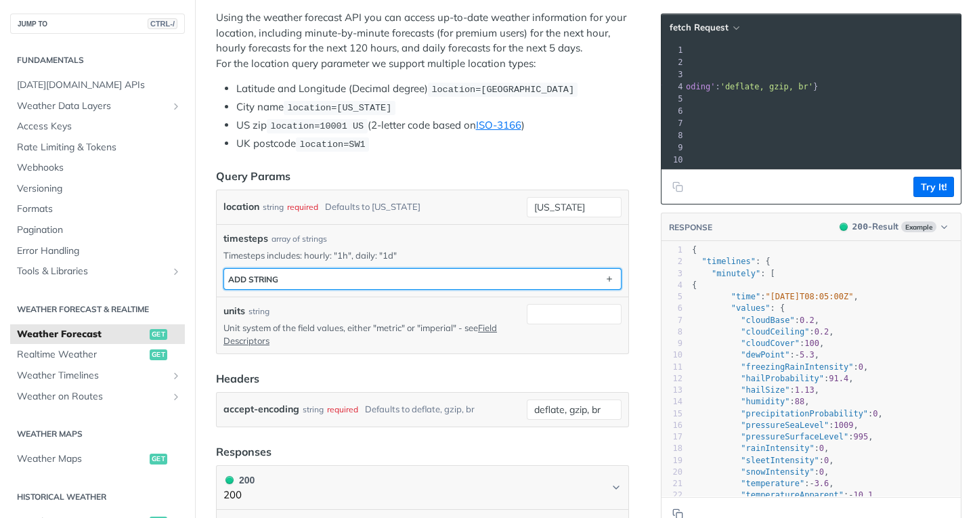
click at [450, 274] on button "ADD string" at bounding box center [422, 279] width 397 height 20
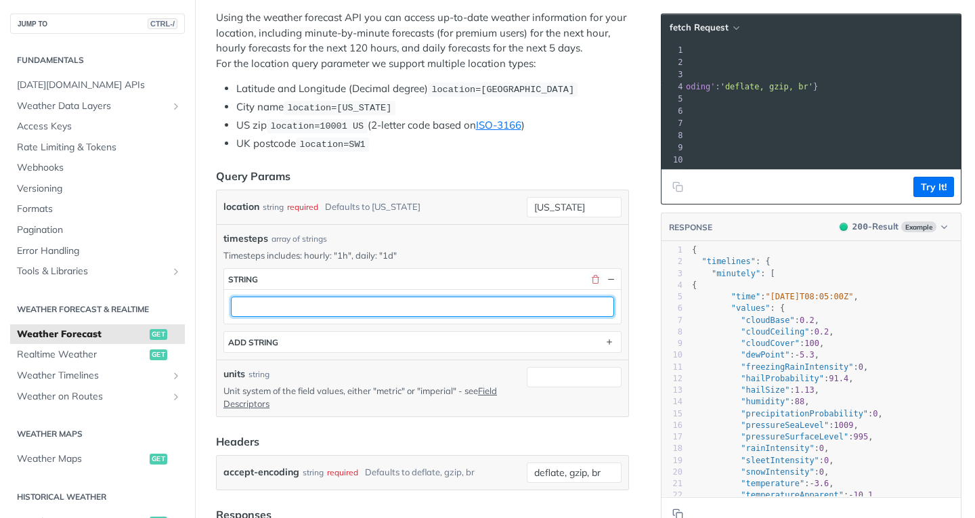
click at [481, 299] on input "text" at bounding box center [422, 307] width 383 height 20
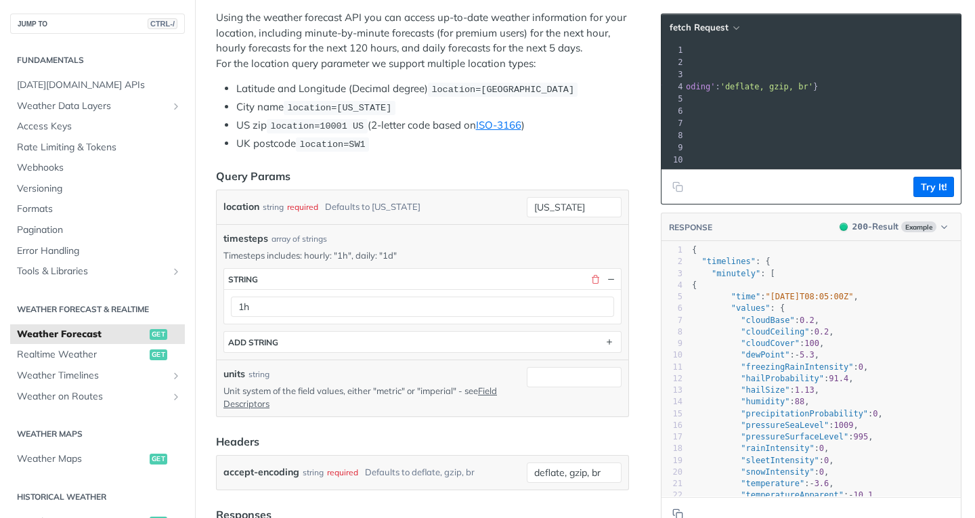
click at [595, 171] on header "Query Params" at bounding box center [422, 176] width 413 height 16
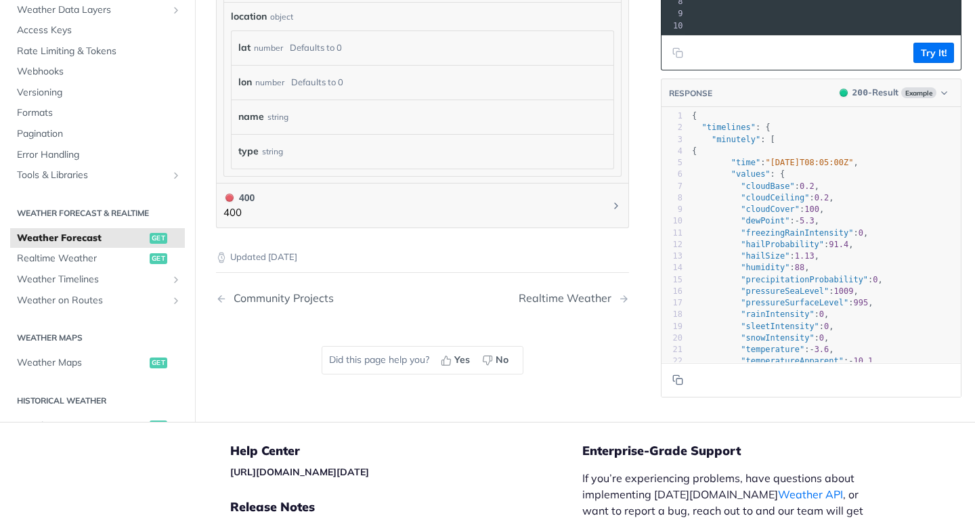
scroll to position [1241, 0]
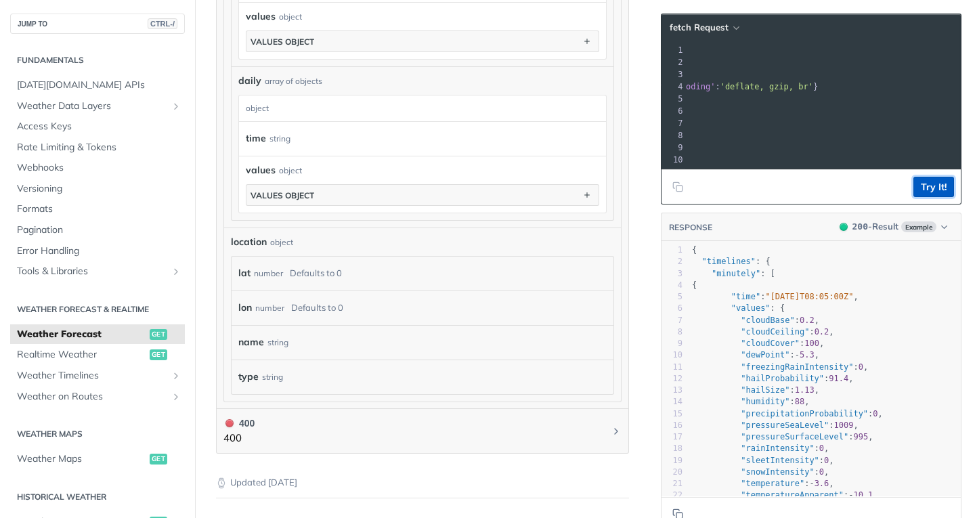
click at [931, 196] on button "Try It!" at bounding box center [933, 187] width 41 height 20
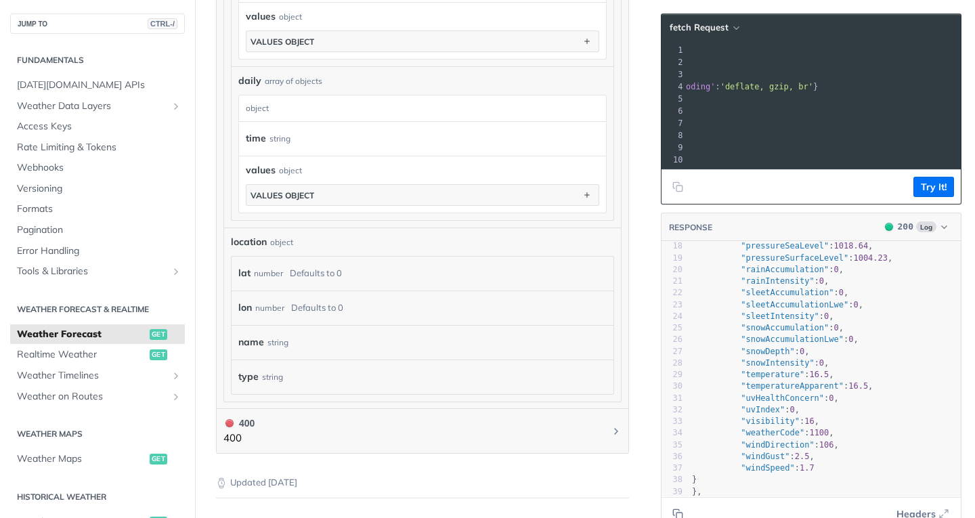
scroll to position [0, 0]
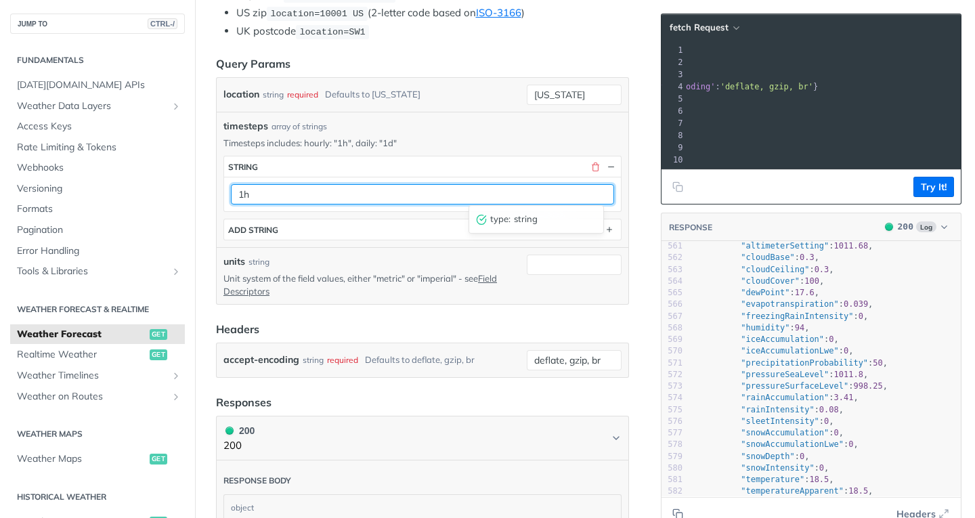
click at [467, 189] on input "1h" at bounding box center [422, 194] width 383 height 20
type input "1d"
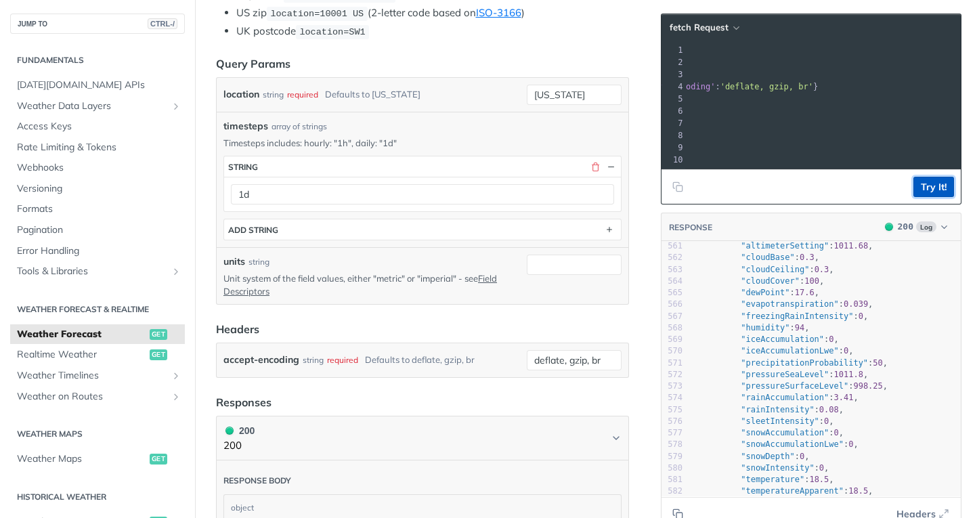
click at [935, 197] on button "Try It!" at bounding box center [933, 187] width 41 height 20
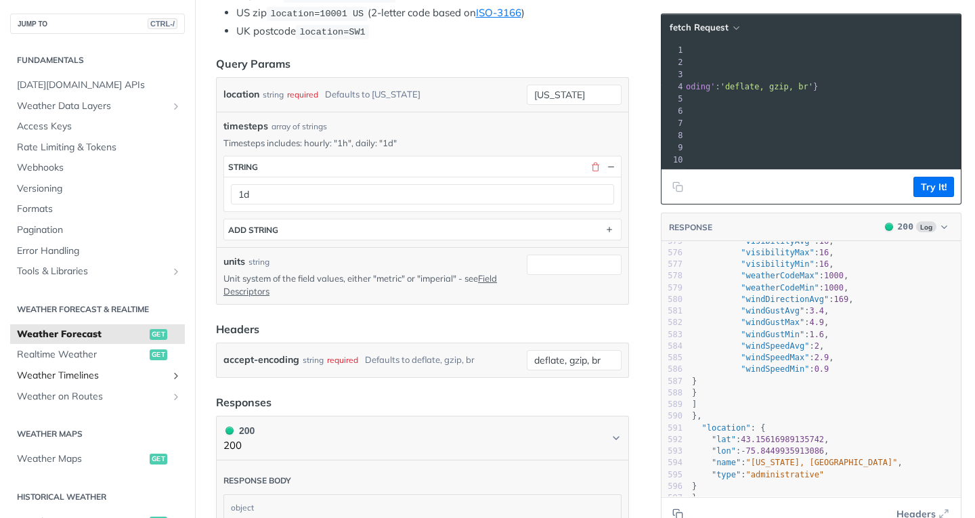
click at [138, 377] on span "Weather Timelines" at bounding box center [92, 376] width 150 height 14
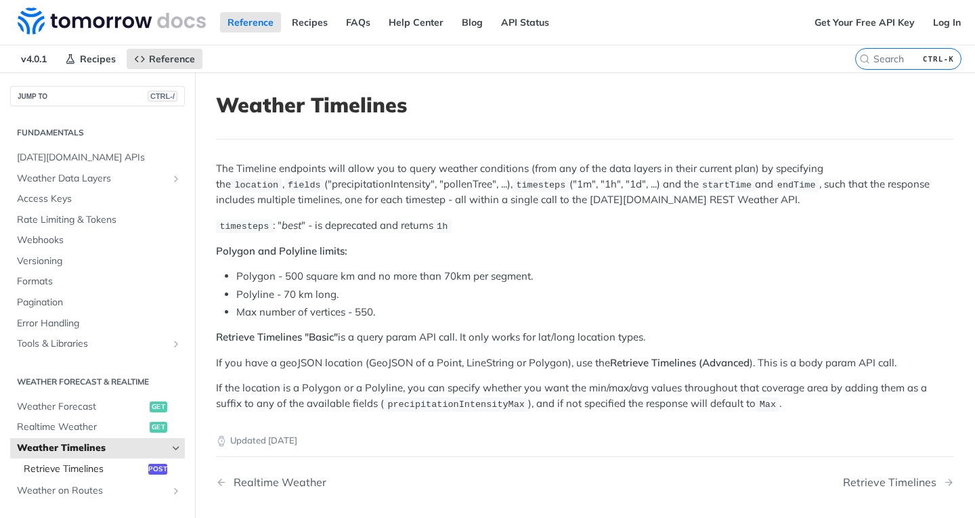
click at [100, 471] on span "Retrieve Timelines" at bounding box center [84, 469] width 121 height 14
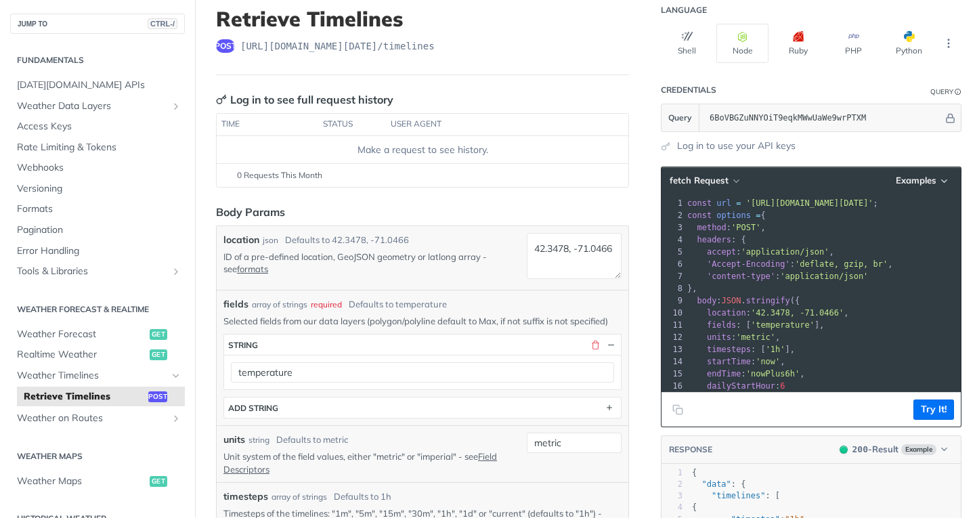
scroll to position [112, 0]
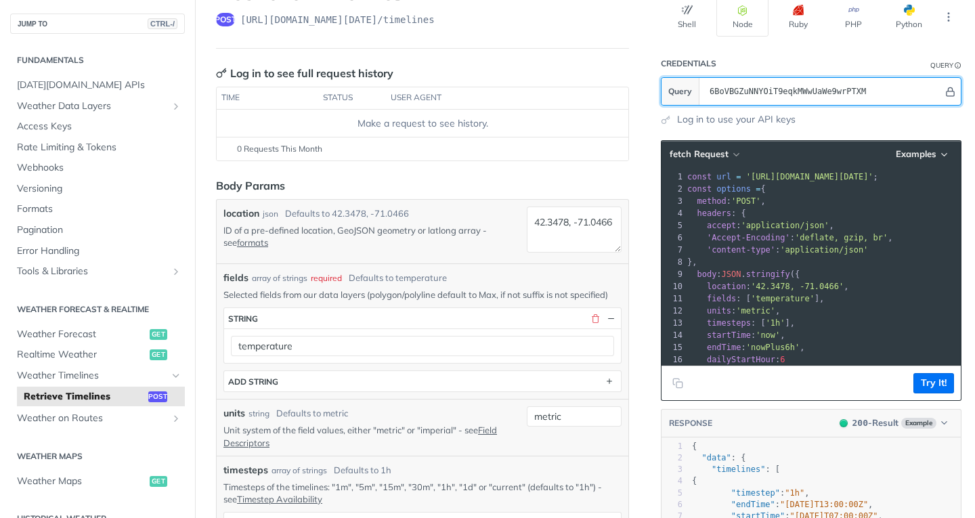
click at [945, 94] on icon "Hide" at bounding box center [950, 92] width 10 height 10
